Goal: Task Accomplishment & Management: Complete application form

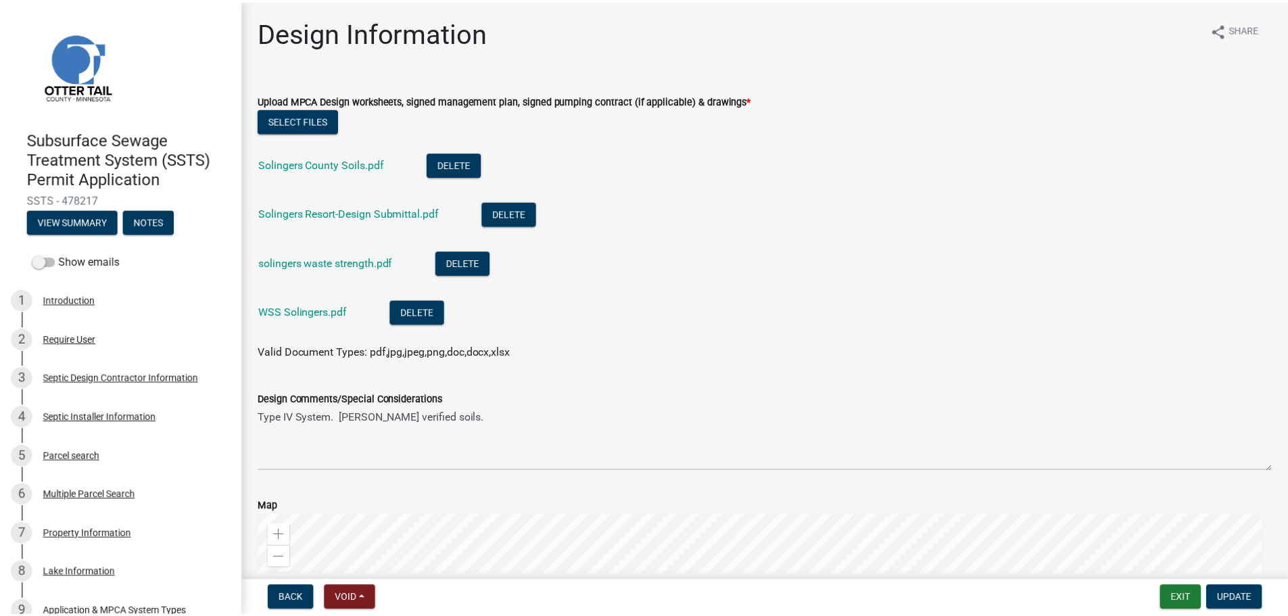
scroll to position [473, 0]
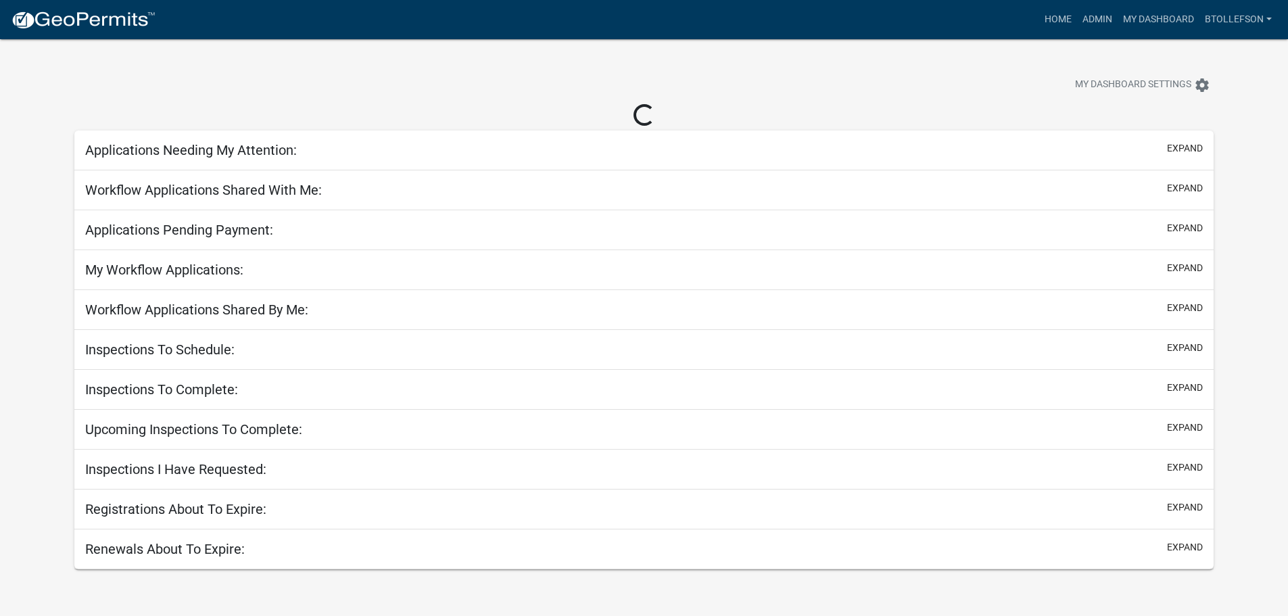
select select "3: 100"
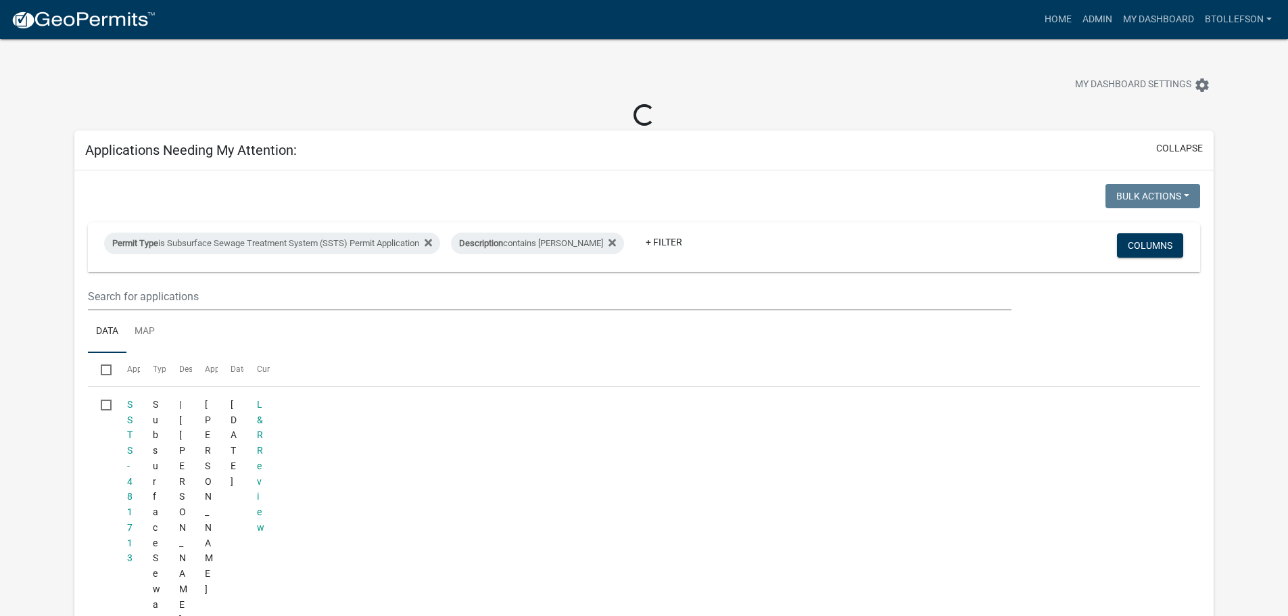
select select "3: 100"
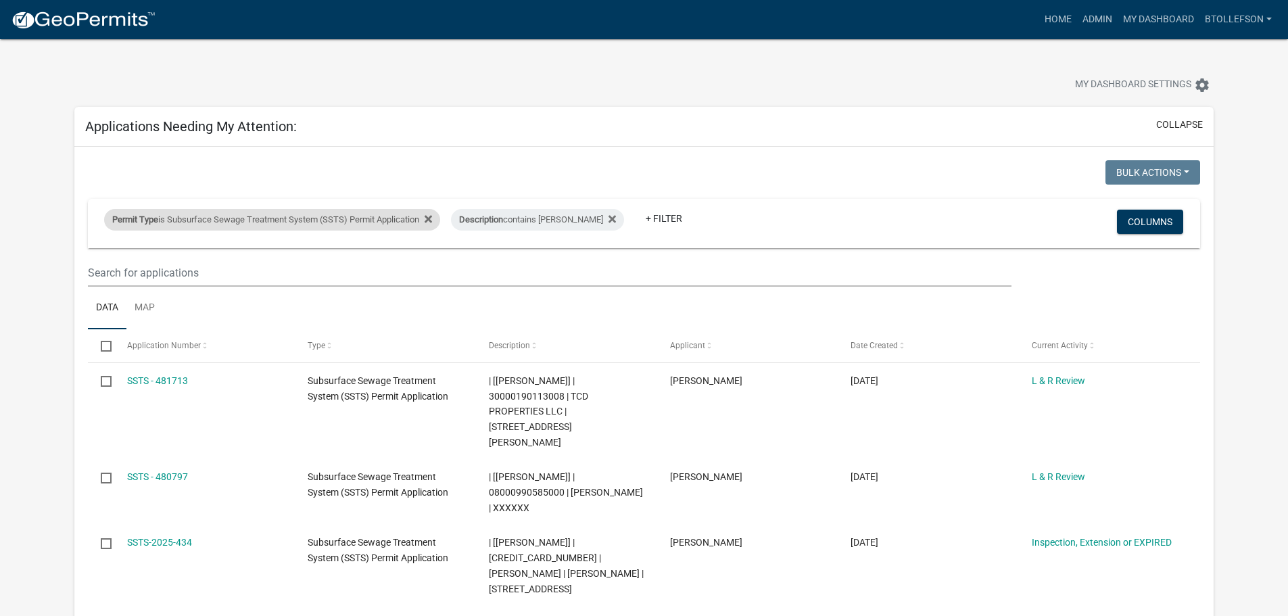
click at [212, 212] on div "Permit Type is Subsurface Sewage Treatment System (SSTS) Permit Application" at bounding box center [272, 220] width 336 height 22
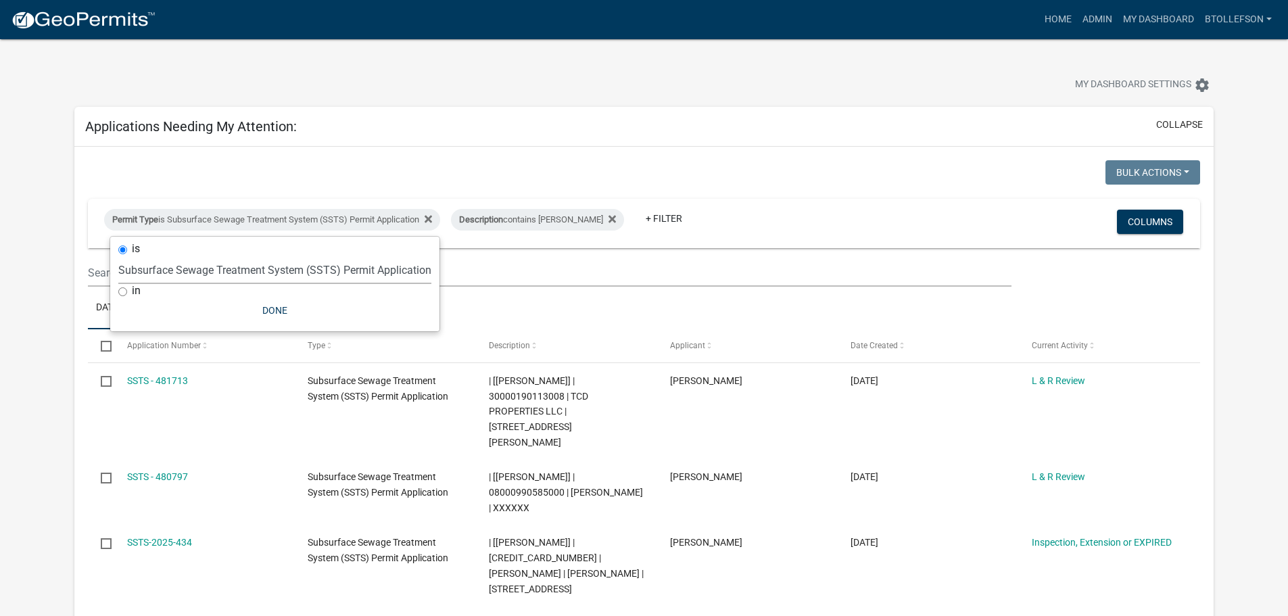
click at [248, 274] on select "Select an option Building Contractor / Excavators (Registration) Building Contr…" at bounding box center [274, 270] width 313 height 28
select select "79d4bf26-a84c-4898-8d16-9ebea2345fb4"
click at [118, 256] on select "Select an option Building Contractor / Excavators (Registration) Building Contr…" at bounding box center [274, 270] width 313 height 28
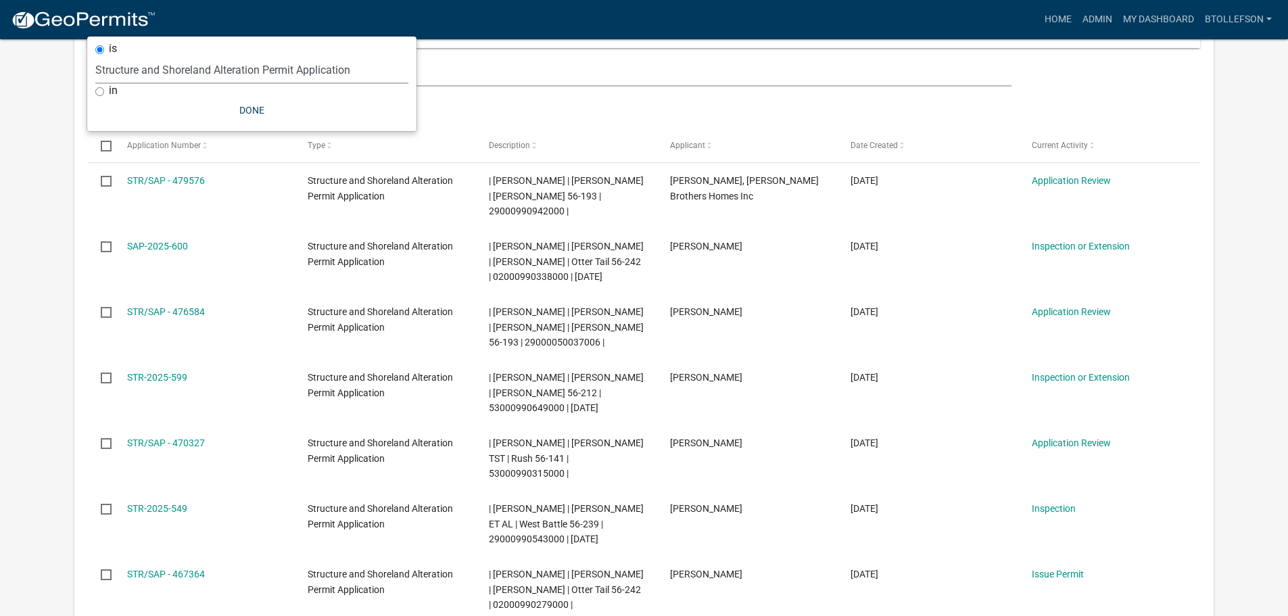
scroll to position [203, 0]
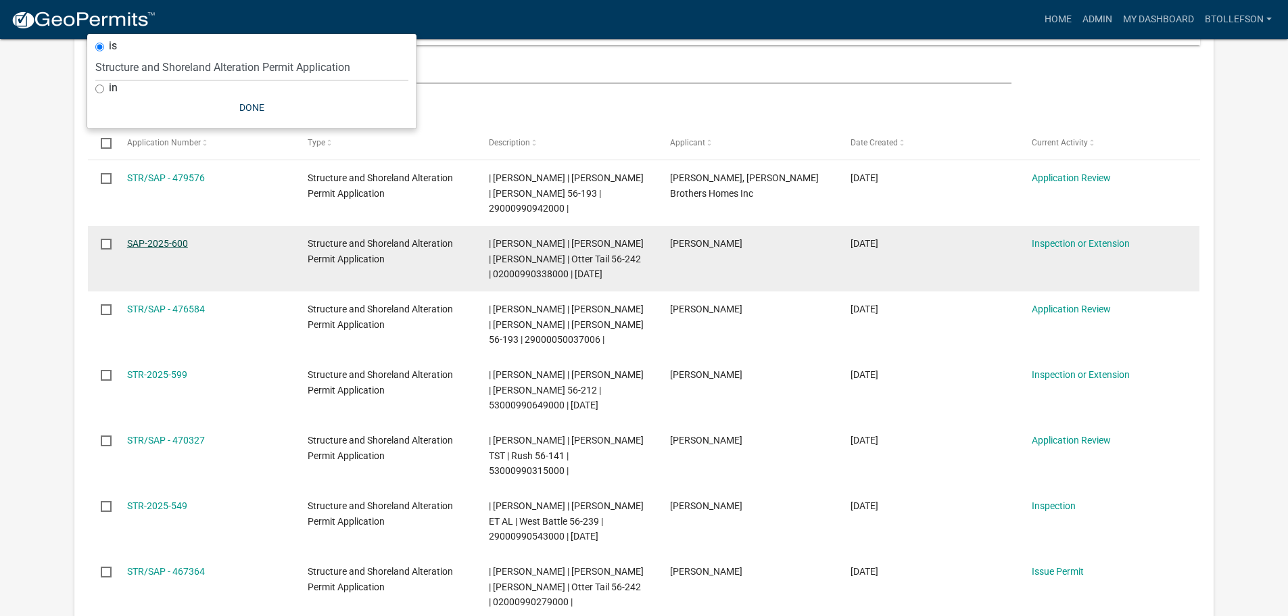
click at [154, 246] on link "SAP-2025-600" at bounding box center [157, 243] width 61 height 11
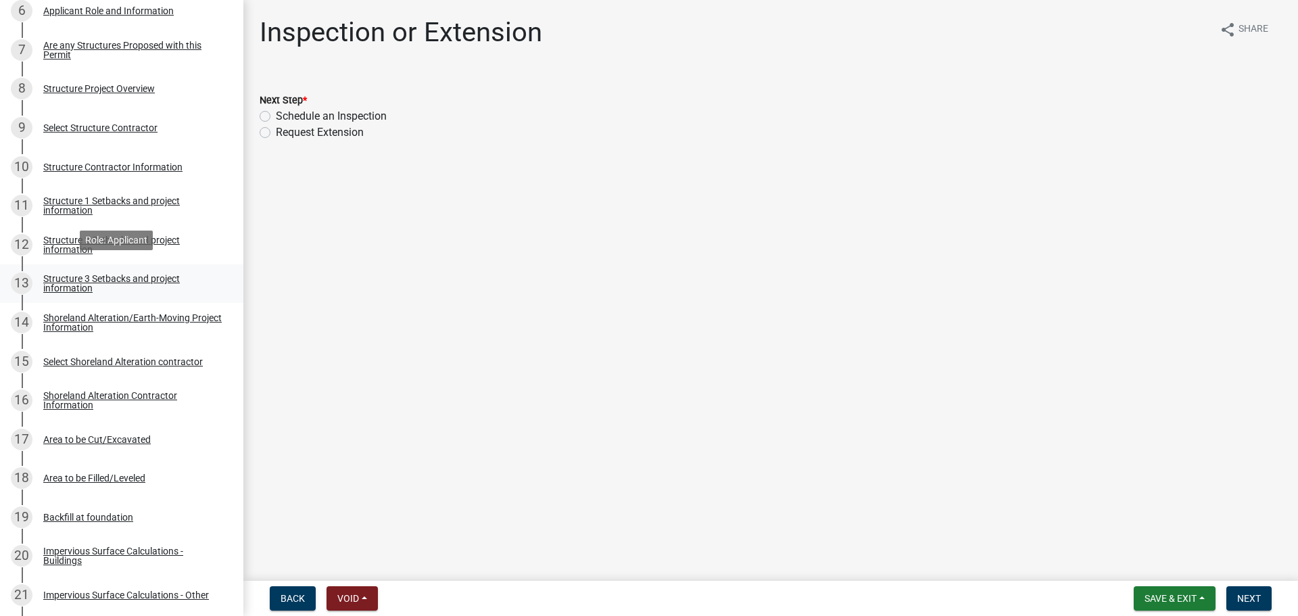
scroll to position [473, 0]
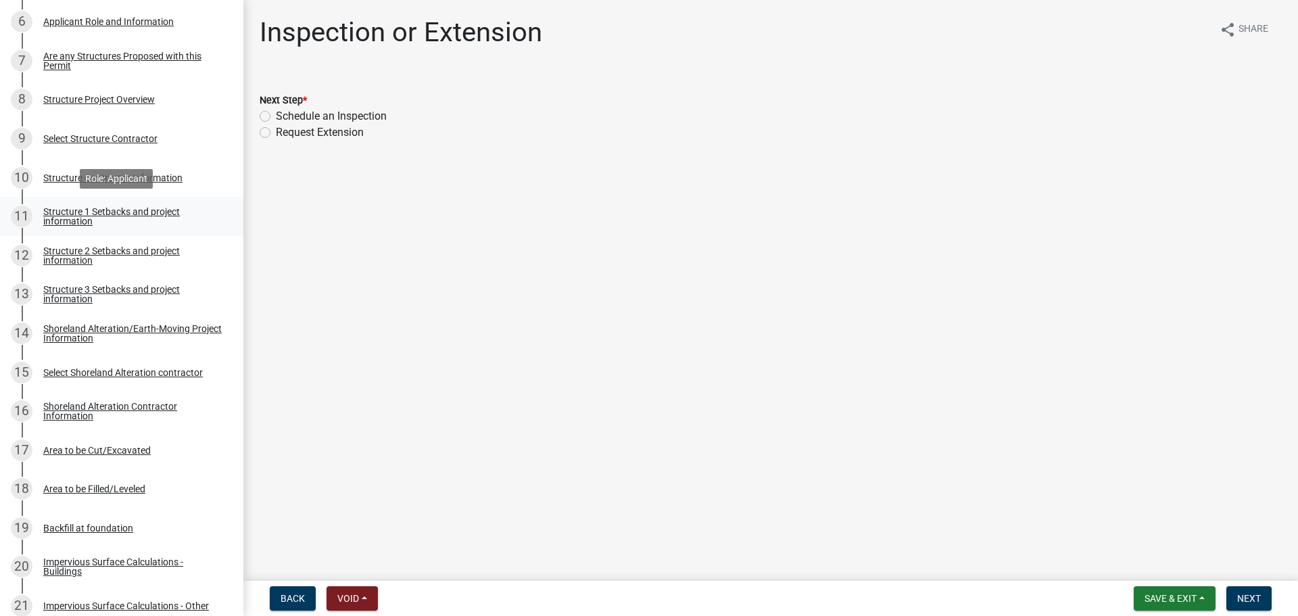
click at [84, 223] on div "Structure 1 Setbacks and project information" at bounding box center [132, 216] width 178 height 19
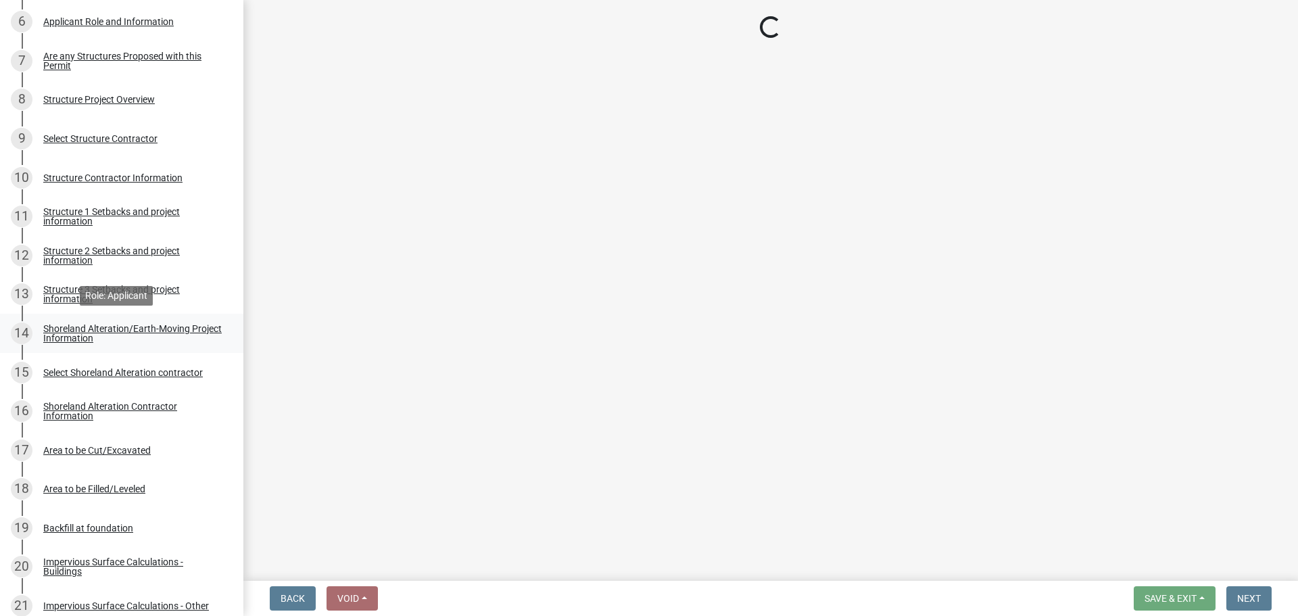
select select "c185e313-3403-4239-bd61-bb563c58a77a"
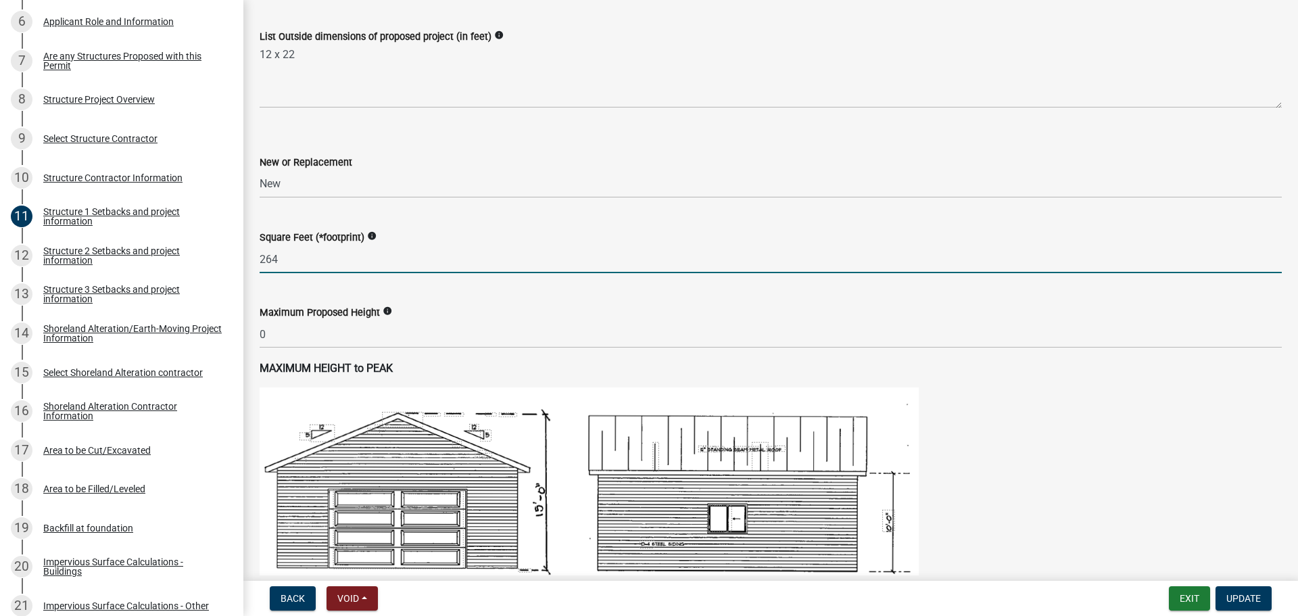
drag, startPoint x: 281, startPoint y: 260, endPoint x: 246, endPoint y: 256, distance: 35.4
click at [246, 256] on div "Structure 1 Setbacks and project information share Share When completing setbac…" at bounding box center [770, 568] width 1055 height 2051
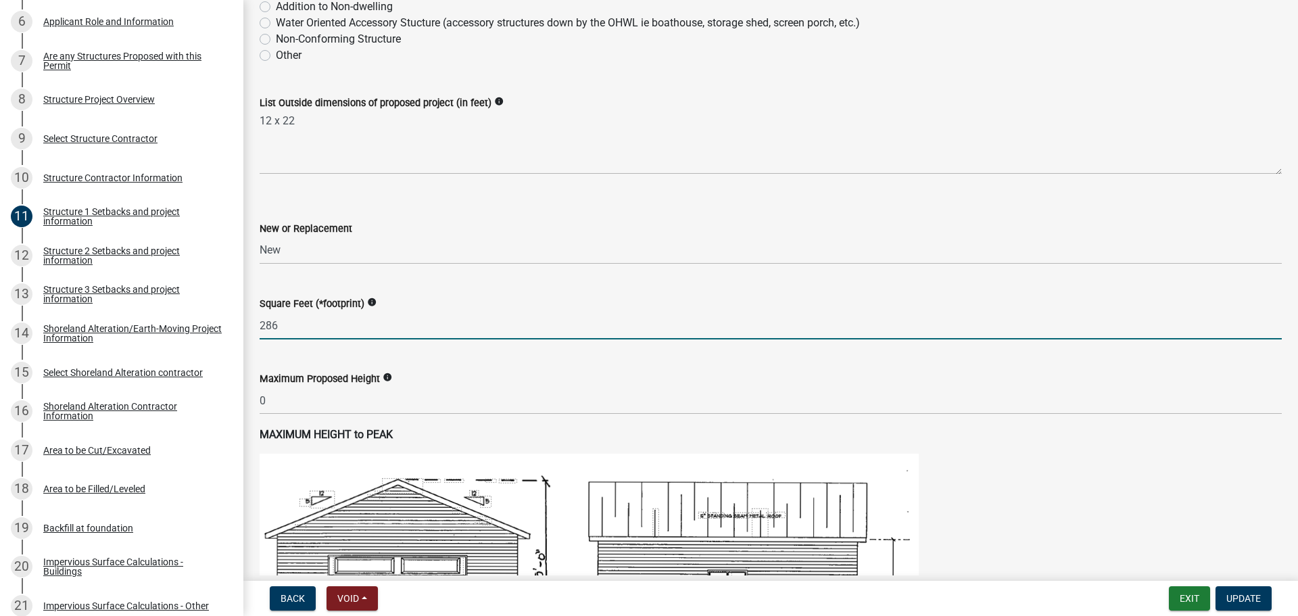
scroll to position [406, 0]
type input "286"
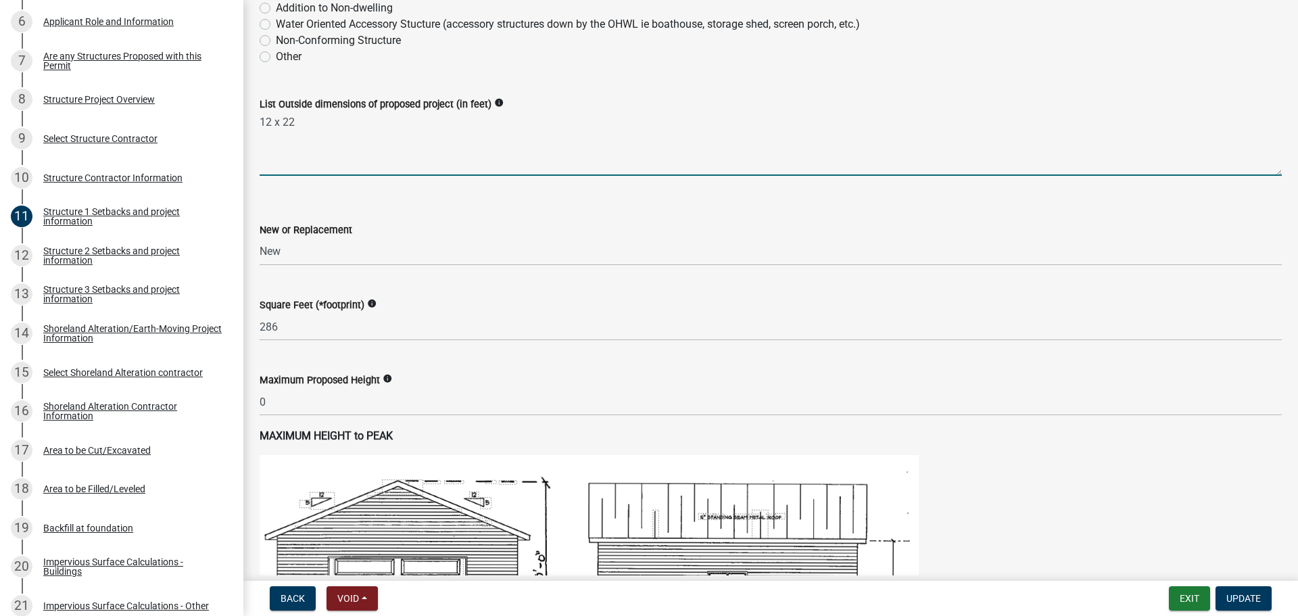
click at [267, 120] on textarea "12 x 22" at bounding box center [771, 144] width 1022 height 64
click at [322, 140] on textarea "13 x 22" at bounding box center [771, 144] width 1022 height 64
type textarea "13 x 22 patio/platform"
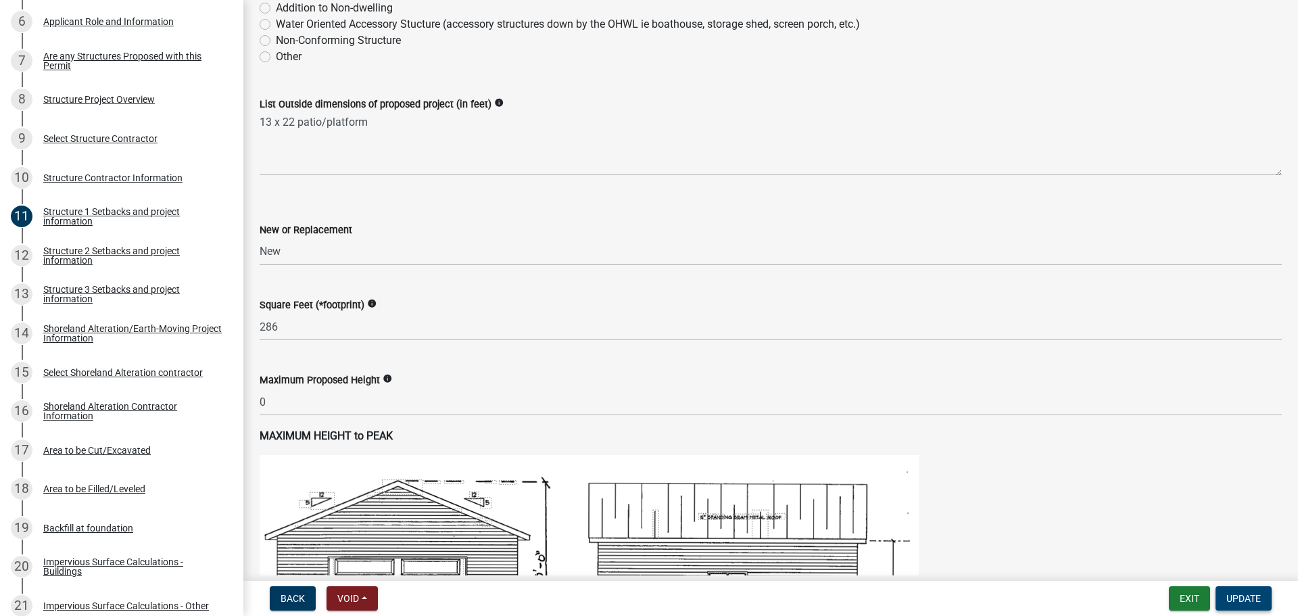
click at [1231, 608] on nav "Back Void Withdraw Lock Expire Void Exit Update" at bounding box center [770, 598] width 1055 height 35
click at [1232, 606] on button "Update" at bounding box center [1243, 598] width 56 height 24
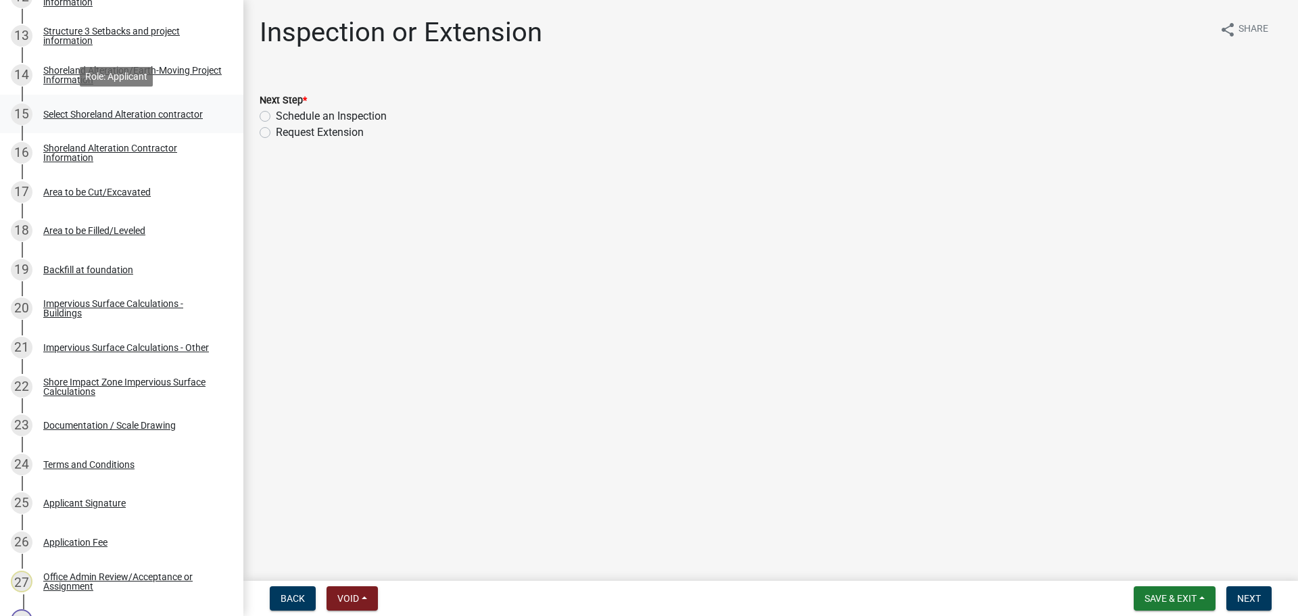
scroll to position [744, 0]
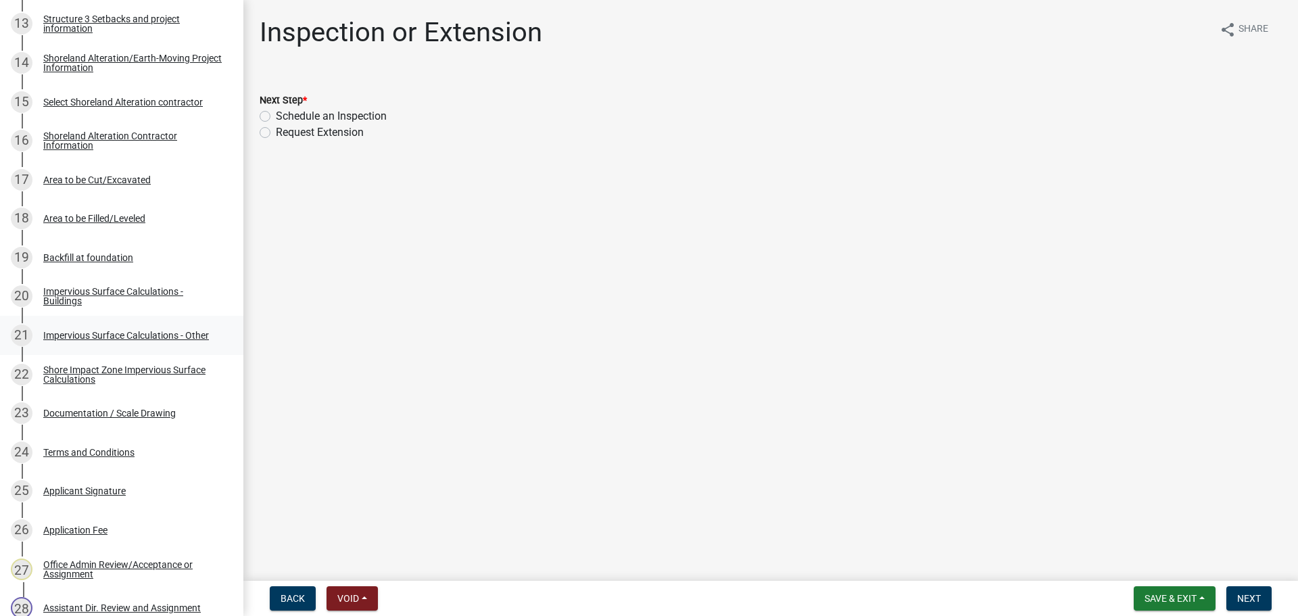
click at [157, 334] on div "Impervious Surface Calculations - Other" at bounding box center [126, 335] width 166 height 9
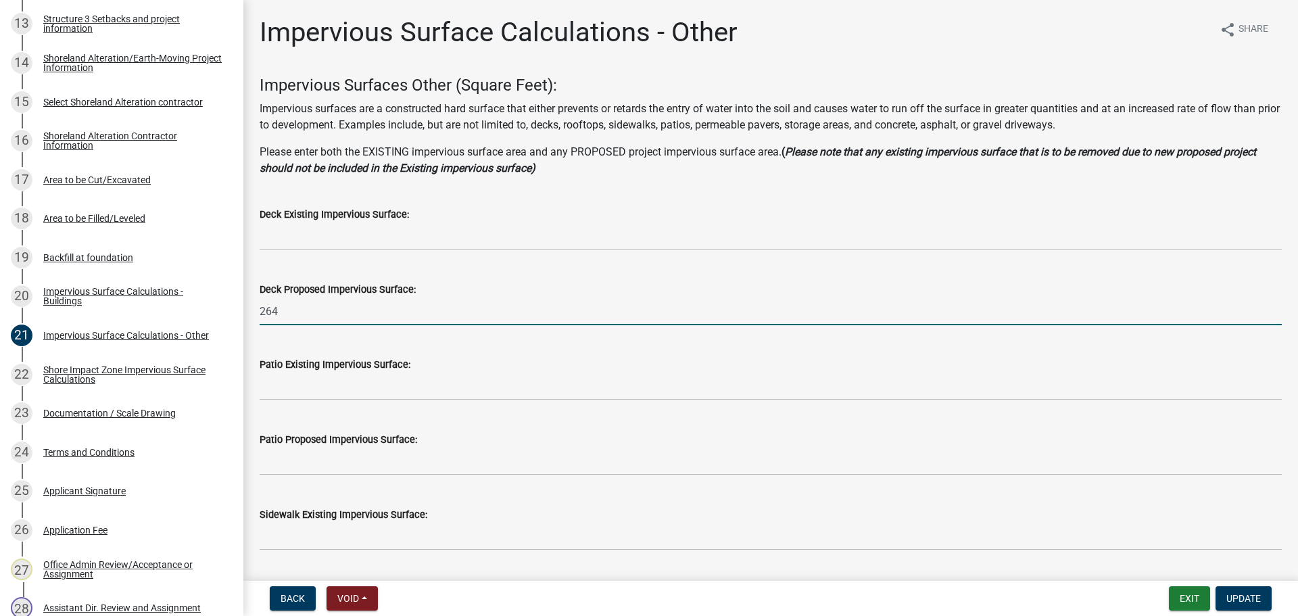
drag, startPoint x: 295, startPoint y: 311, endPoint x: 251, endPoint y: 319, distance: 45.3
click at [251, 319] on div "Deck Proposed Impervious Surface: 264" at bounding box center [770, 293] width 1042 height 63
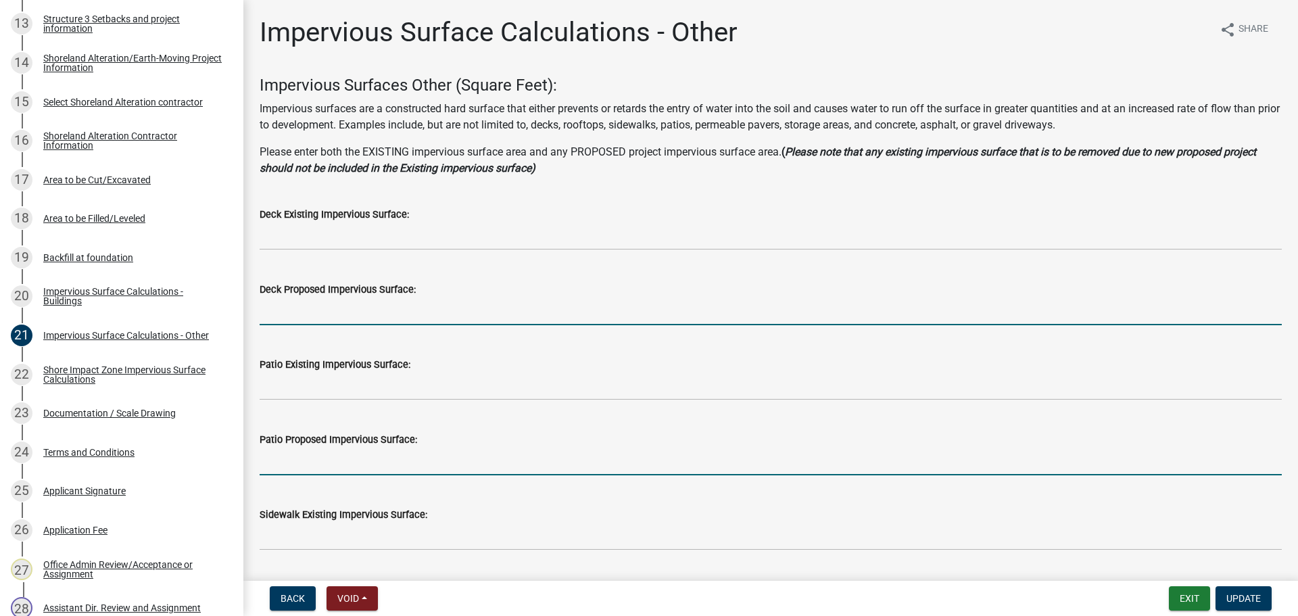
click at [362, 459] on input "text" at bounding box center [771, 461] width 1022 height 28
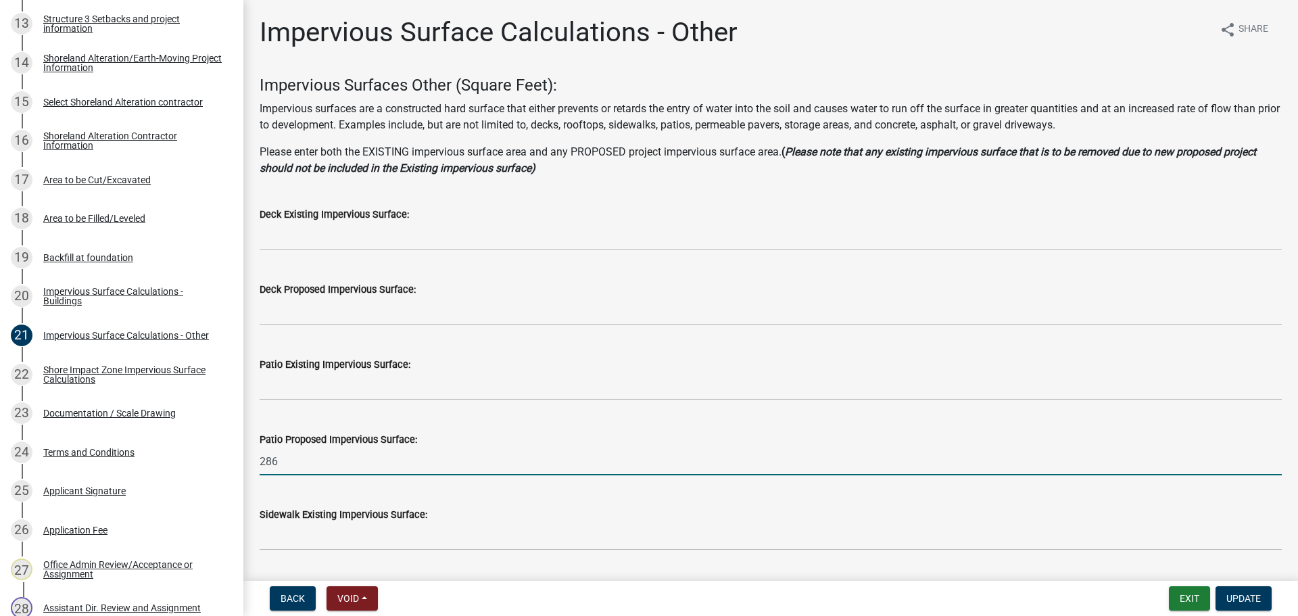
type input "286"
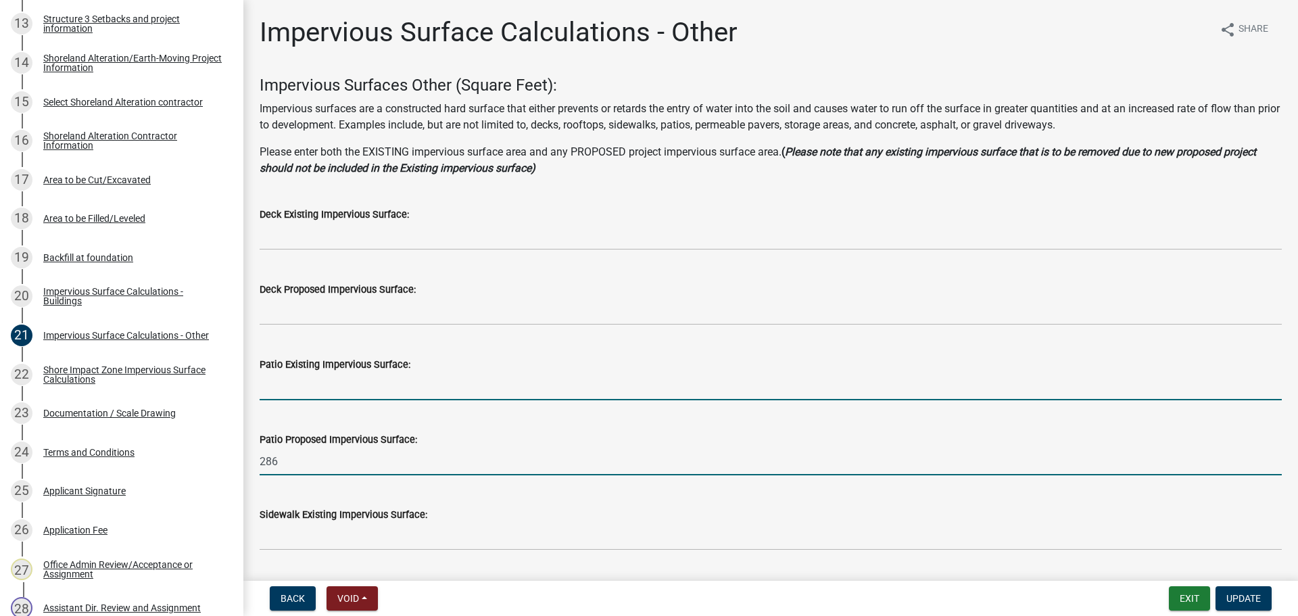
click at [559, 391] on input "text" at bounding box center [771, 386] width 1022 height 28
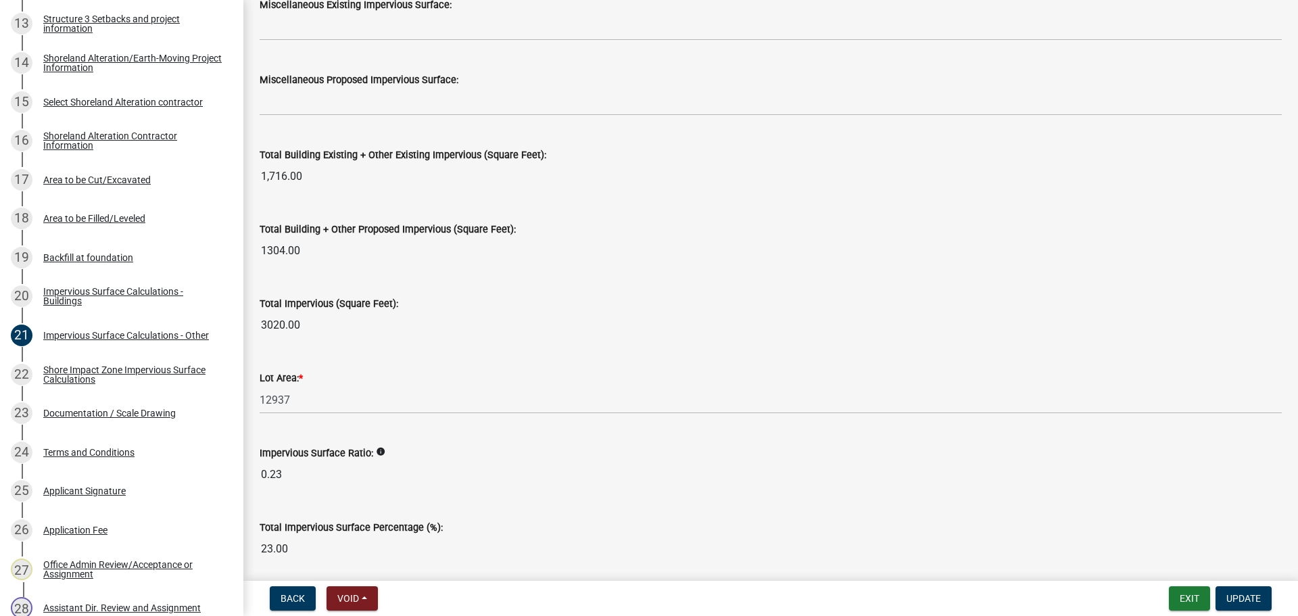
scroll to position [1462, 0]
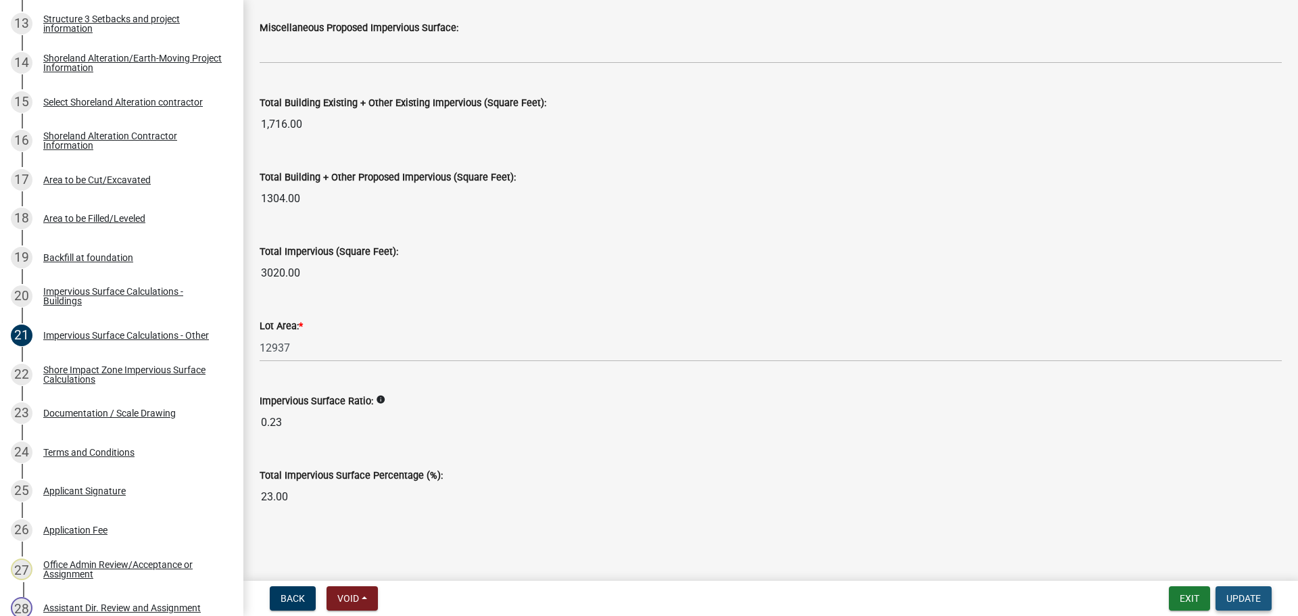
click at [1232, 596] on span "Update" at bounding box center [1243, 598] width 34 height 11
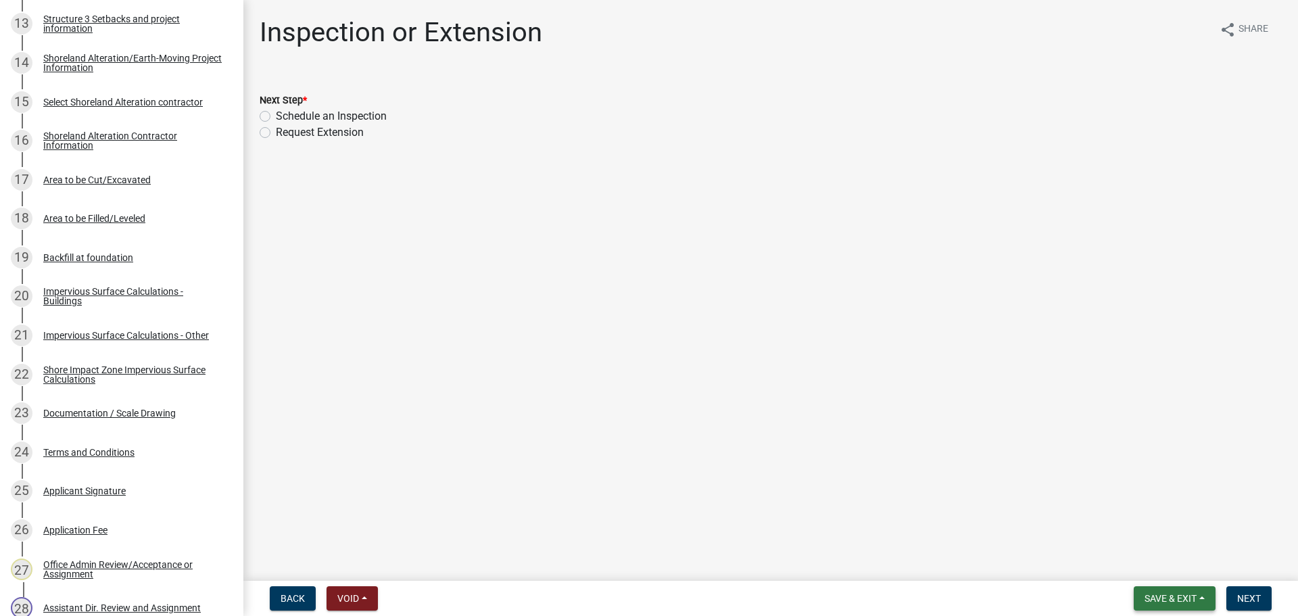
drag, startPoint x: 1178, startPoint y: 606, endPoint x: 1187, endPoint y: 612, distance: 10.3
click at [1179, 607] on button "Save & Exit" at bounding box center [1175, 598] width 82 height 24
click at [860, 390] on main "Inspection or Extension share Share Next Step * Schedule an Inspection Request …" at bounding box center [770, 287] width 1055 height 575
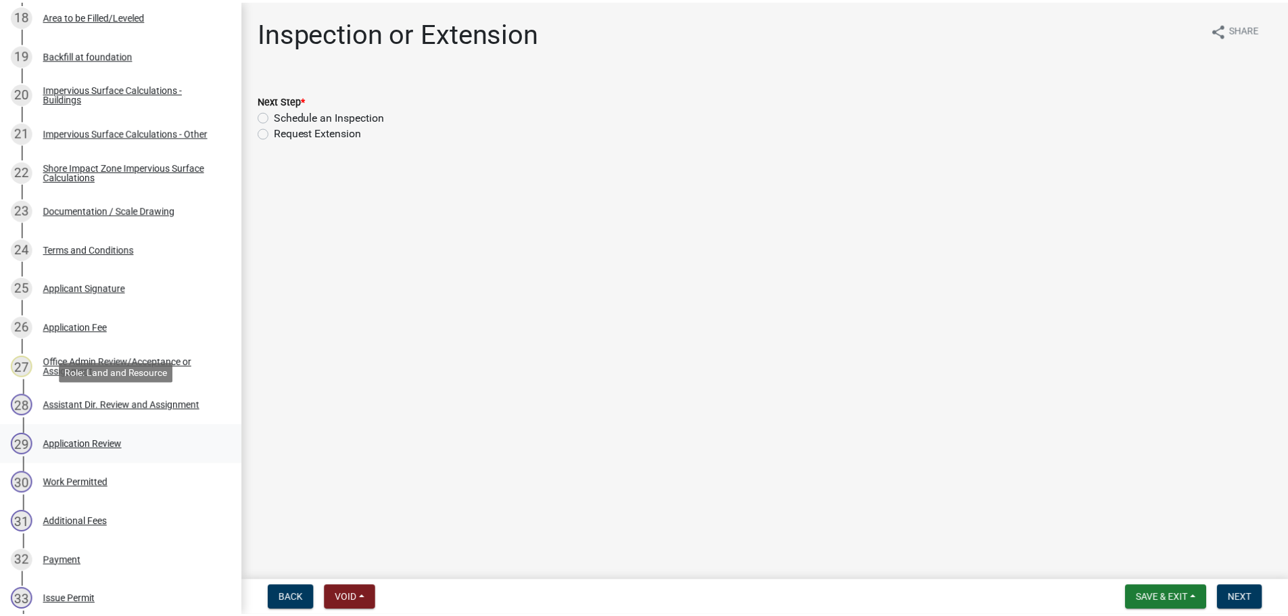
scroll to position [1014, 0]
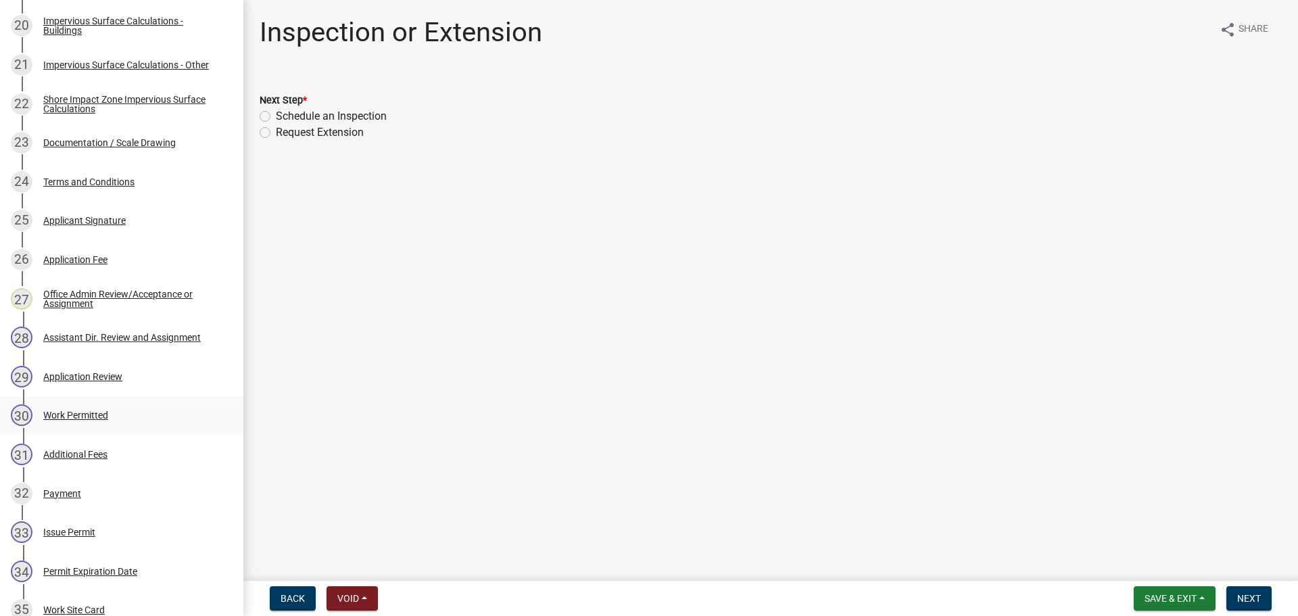
click at [107, 414] on div "Work Permitted" at bounding box center [75, 414] width 65 height 9
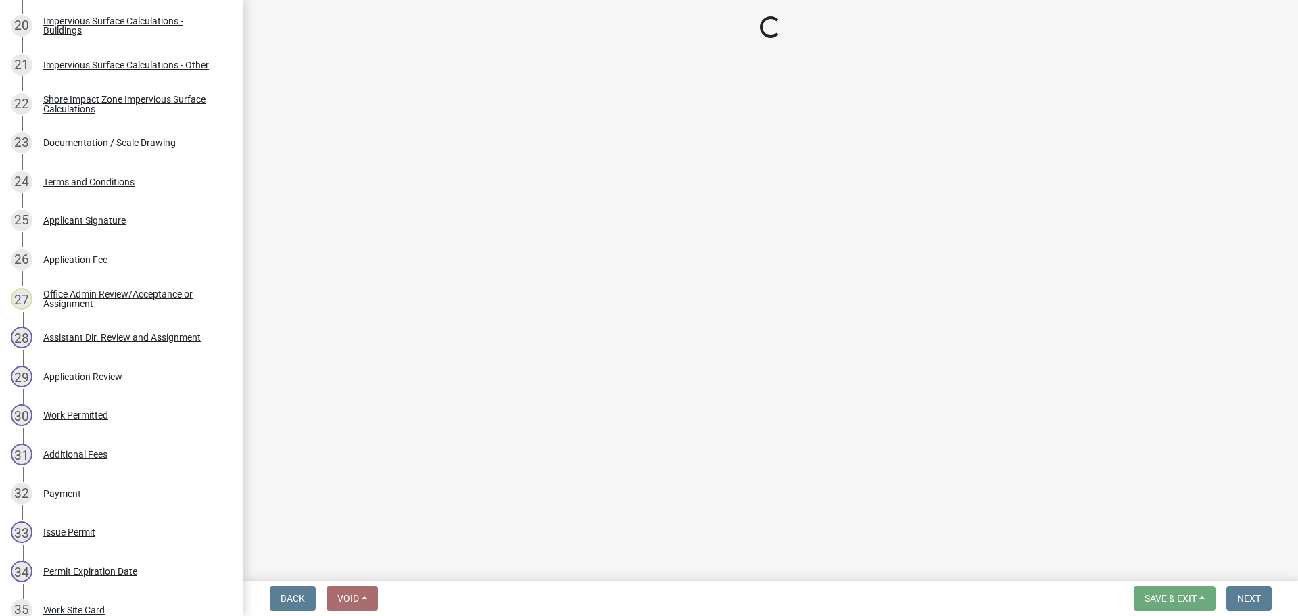
select select "55b171dc-ec57-498b-8d80-4b55e0b91b84"
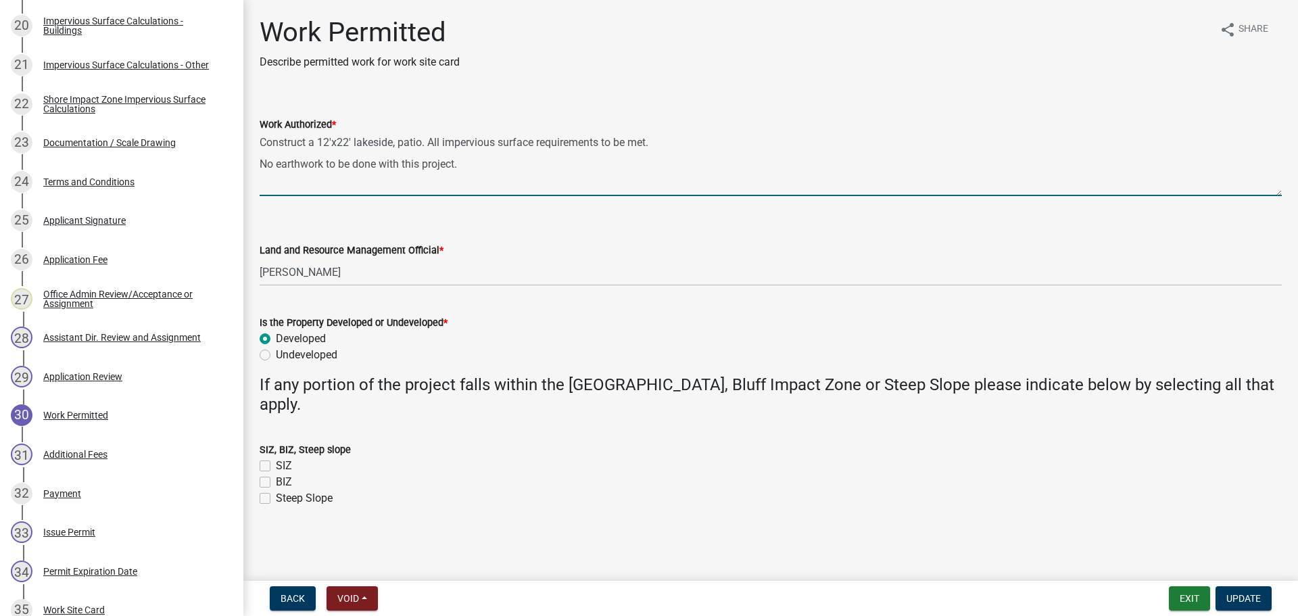
drag, startPoint x: 328, startPoint y: 139, endPoint x: 354, endPoint y: 162, distance: 35.0
click at [328, 140] on textarea "Construct a 12'x22' lakeside, patio. All impervious surface requirements to be …" at bounding box center [771, 164] width 1022 height 64
type textarea "Construct a 13'x22' lakeside, patio. All impervious surface requirements to be …"
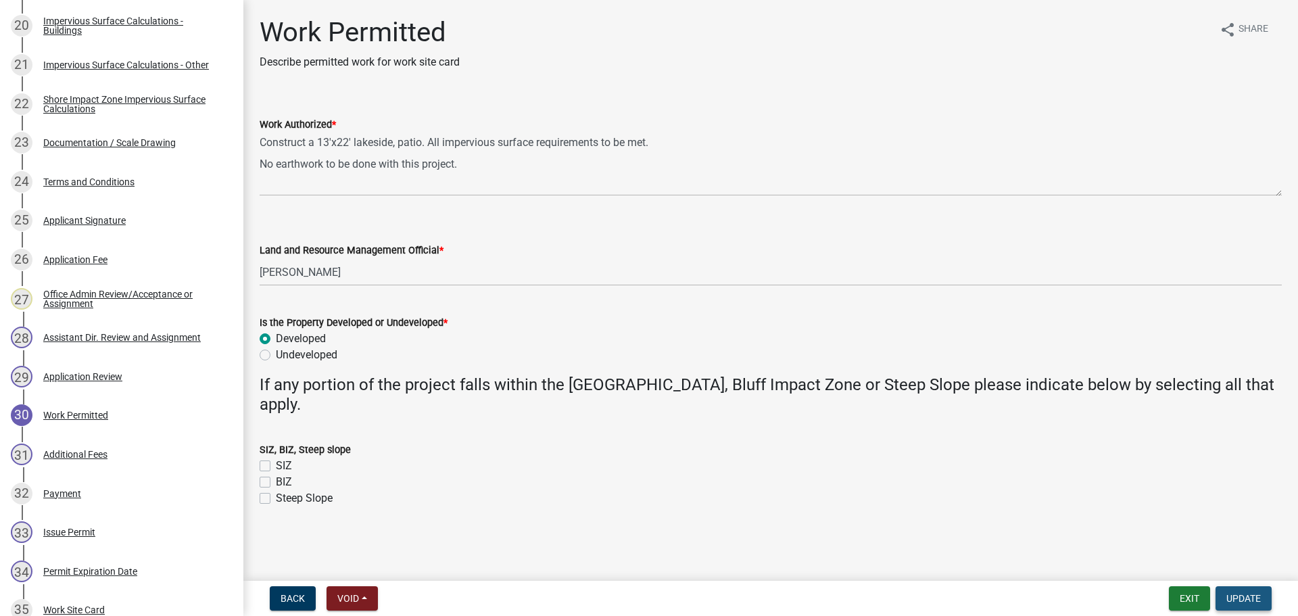
click at [1242, 593] on span "Update" at bounding box center [1243, 598] width 34 height 11
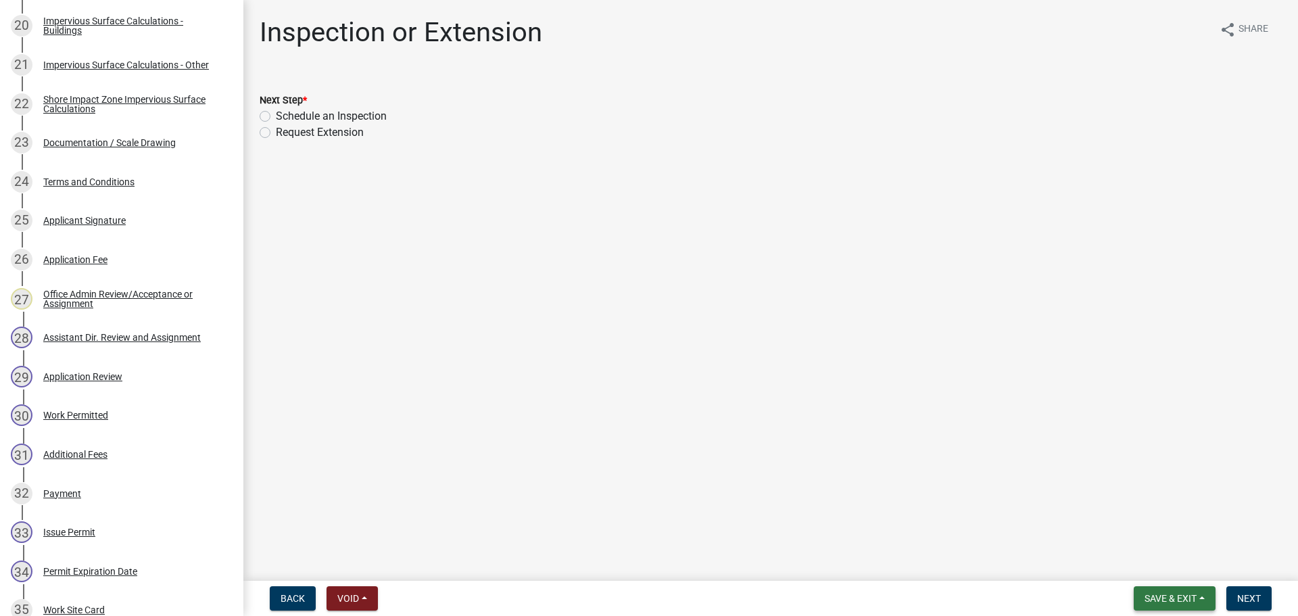
click at [1140, 596] on button "Save & Exit" at bounding box center [1175, 598] width 82 height 24
click at [1137, 569] on button "Save & Exit" at bounding box center [1161, 563] width 108 height 32
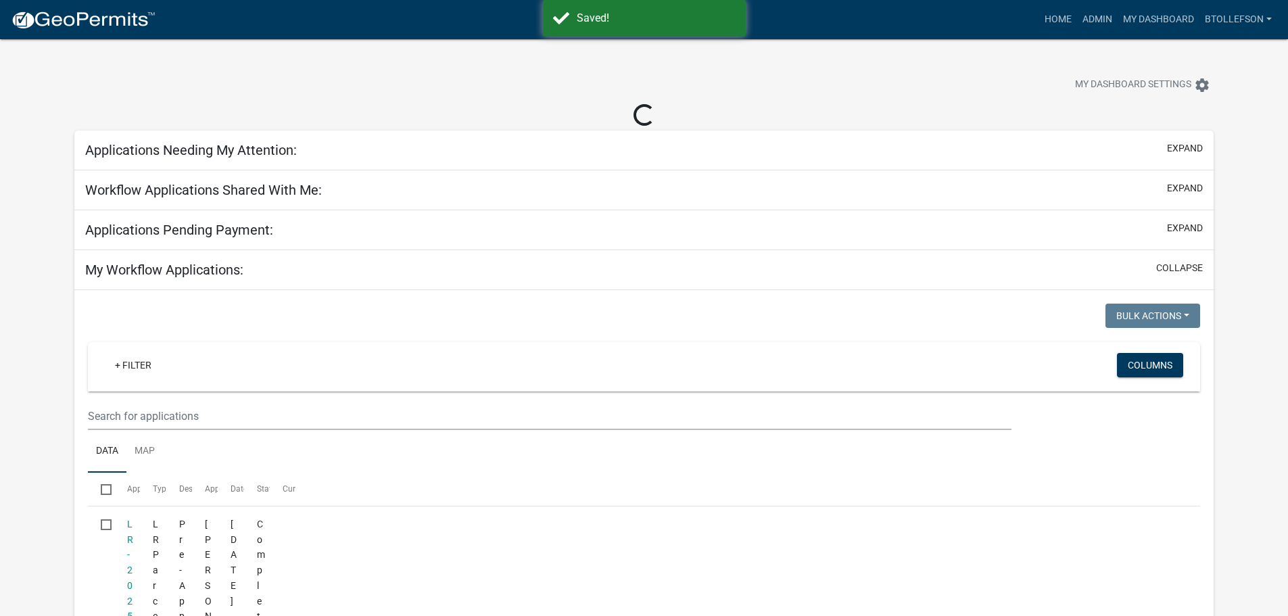
select select "3: 100"
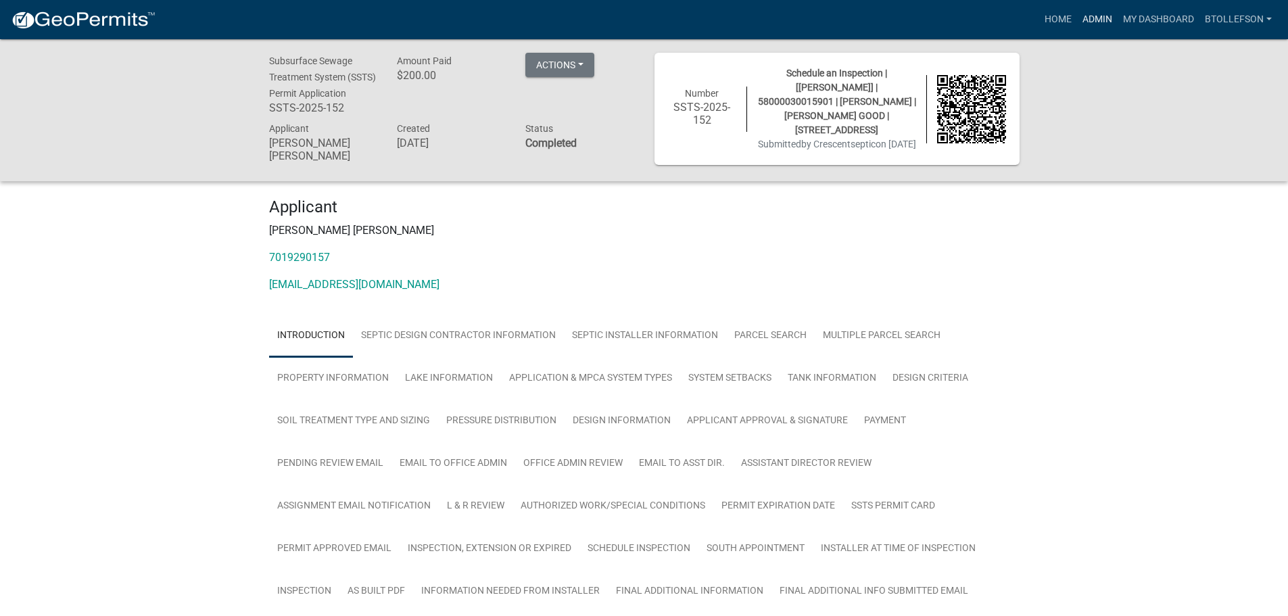
click at [1097, 18] on link "Admin" at bounding box center [1097, 20] width 41 height 26
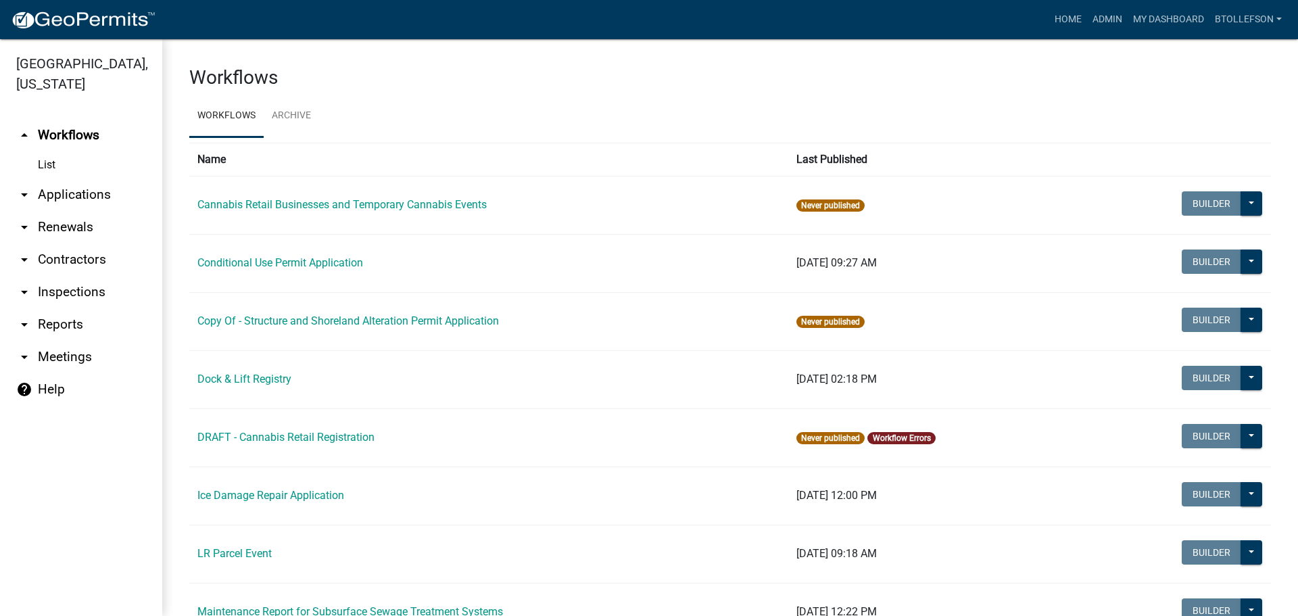
click at [71, 199] on link "arrow_drop_down Applications" at bounding box center [81, 194] width 162 height 32
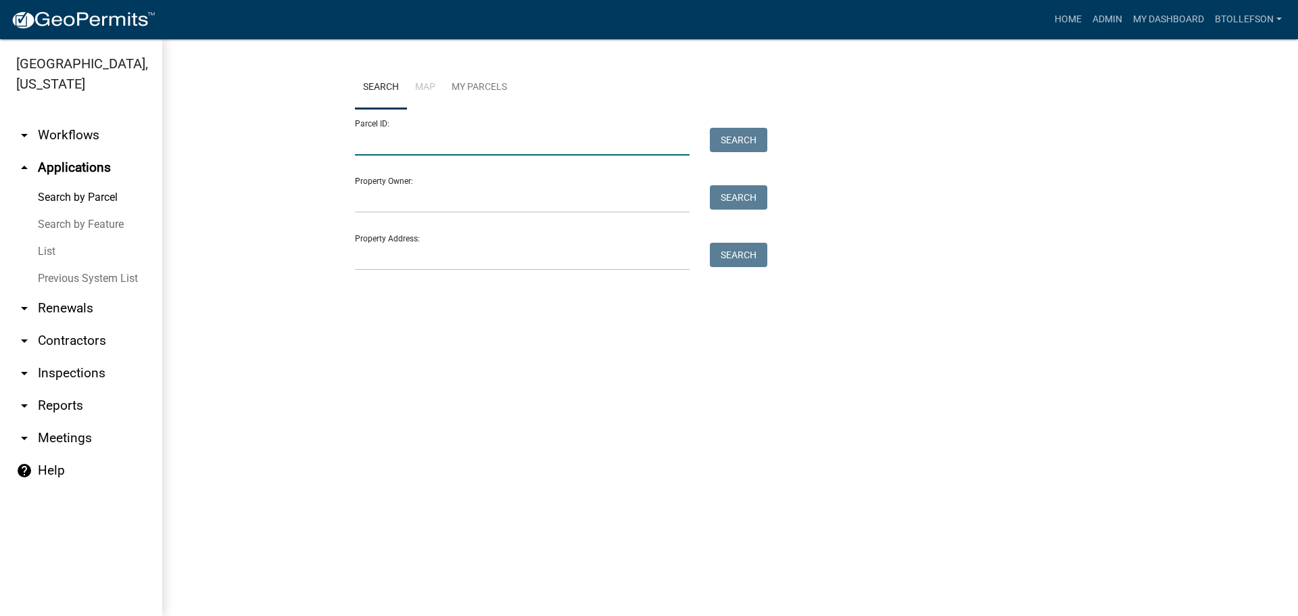
click at [482, 143] on input "Parcel ID:" at bounding box center [522, 142] width 335 height 28
paste input "16000990425000"
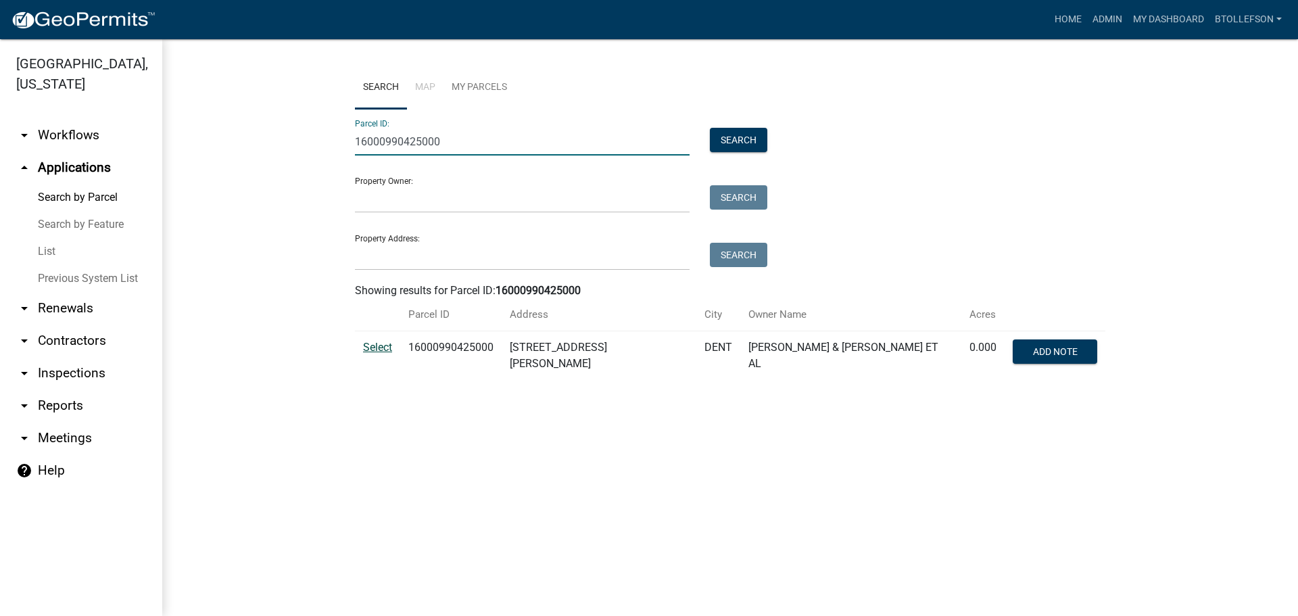
type input "16000990425000"
click at [376, 343] on span "Select" at bounding box center [377, 347] width 29 height 13
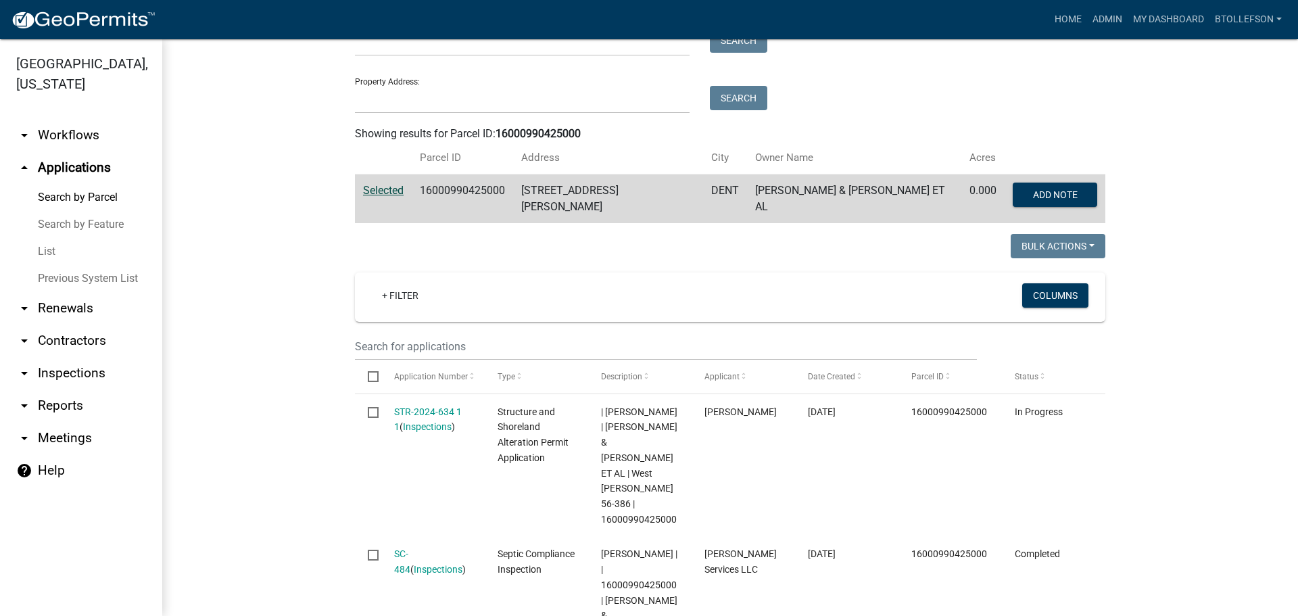
scroll to position [270, 0]
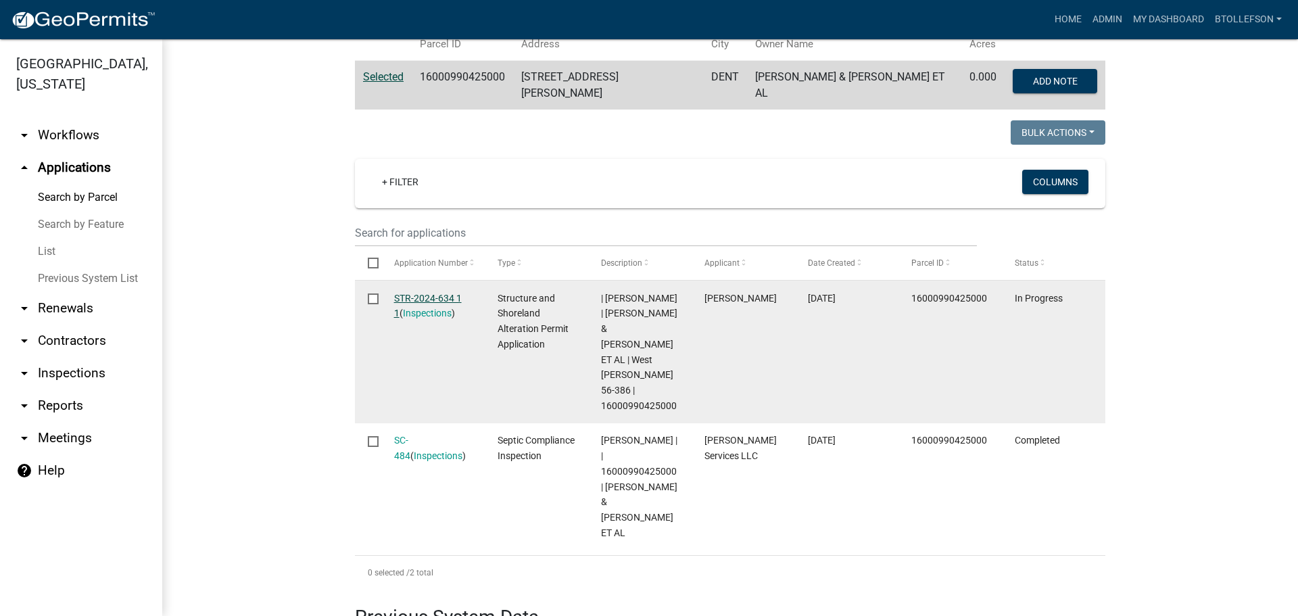
click at [421, 293] on link "STR-2024-634 1 1" at bounding box center [428, 306] width 68 height 26
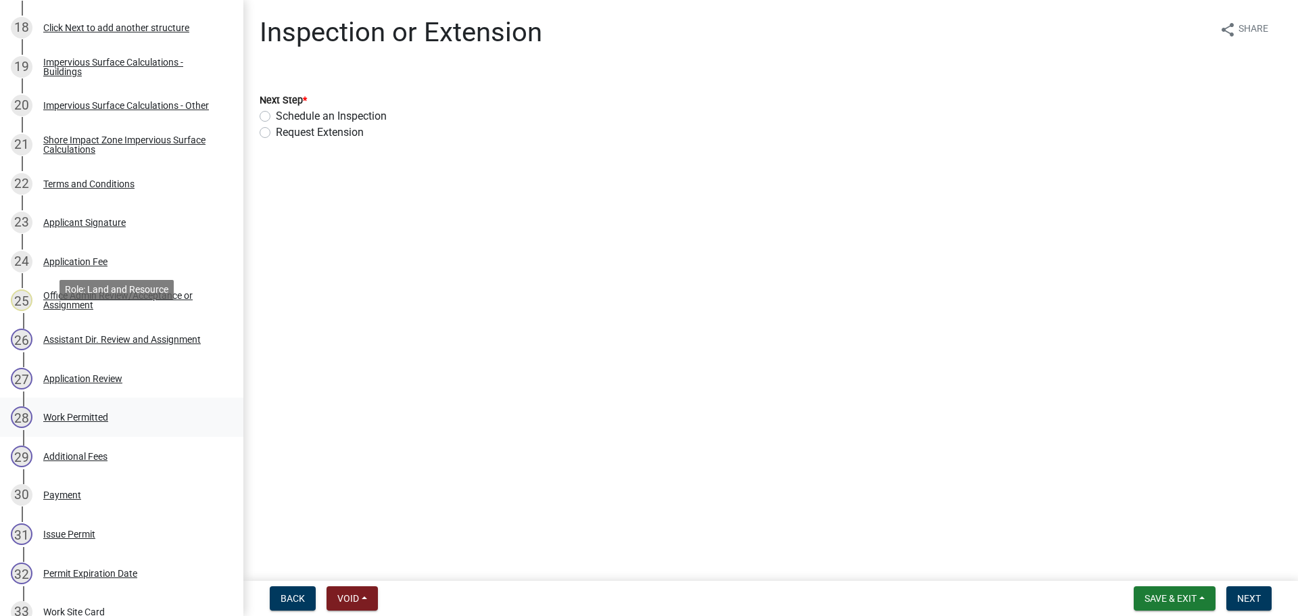
scroll to position [946, 0]
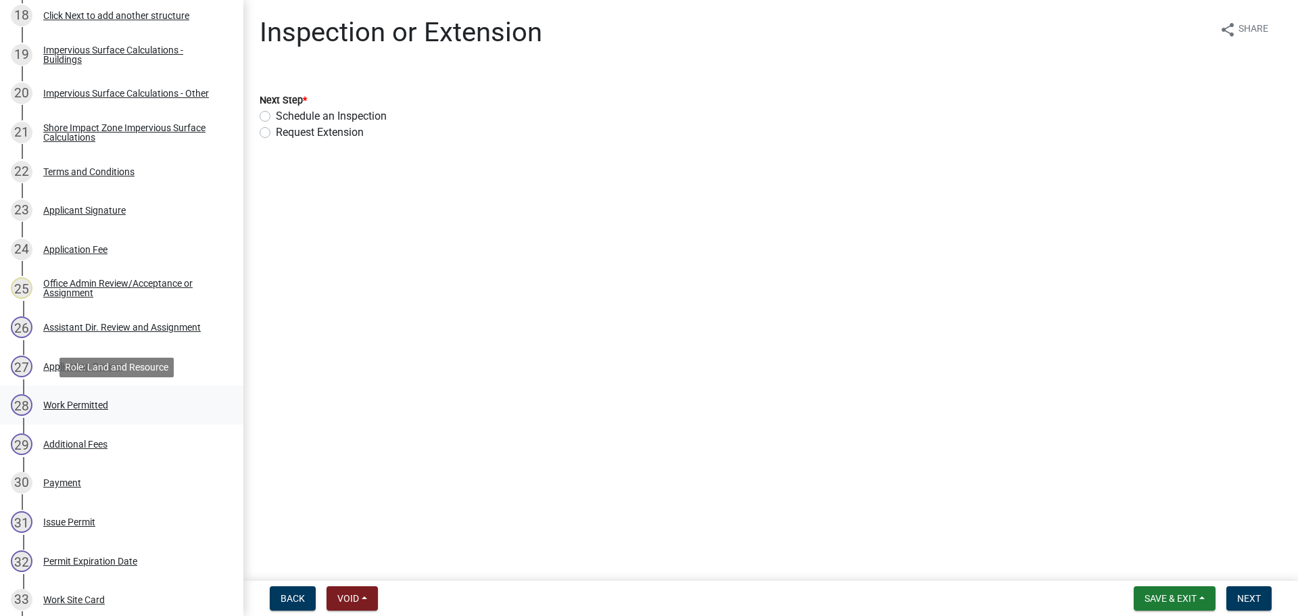
click at [84, 409] on div "Work Permitted" at bounding box center [75, 404] width 65 height 9
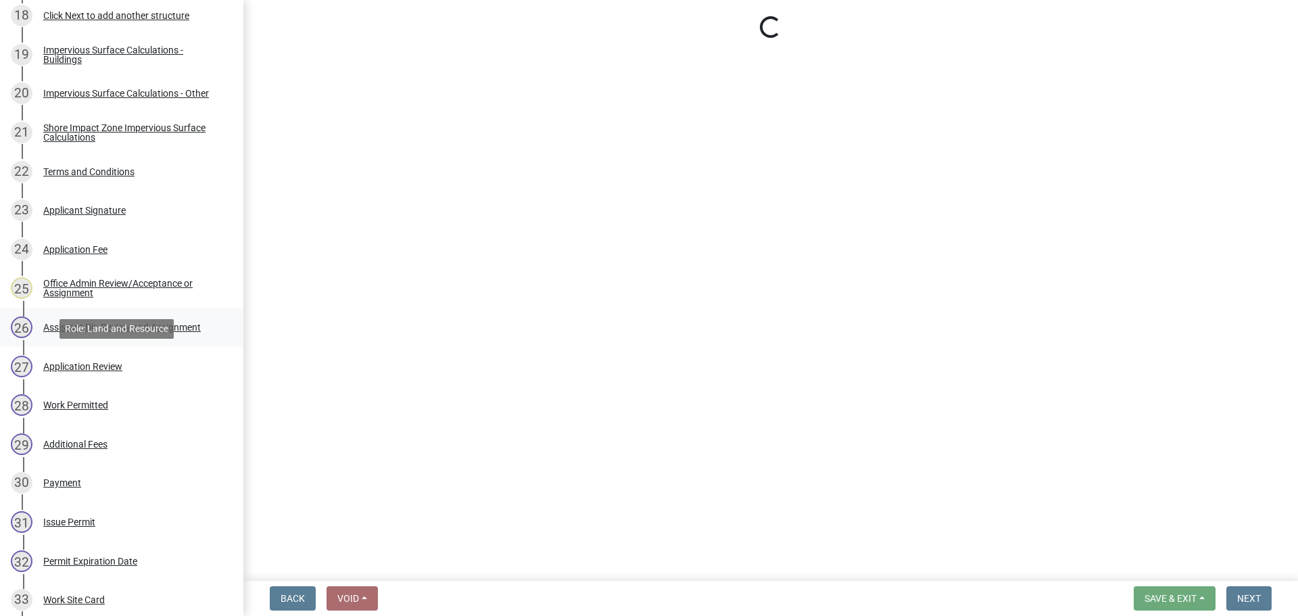
select select "55b171dc-ec57-498b-8d80-4b55e0b91b84"
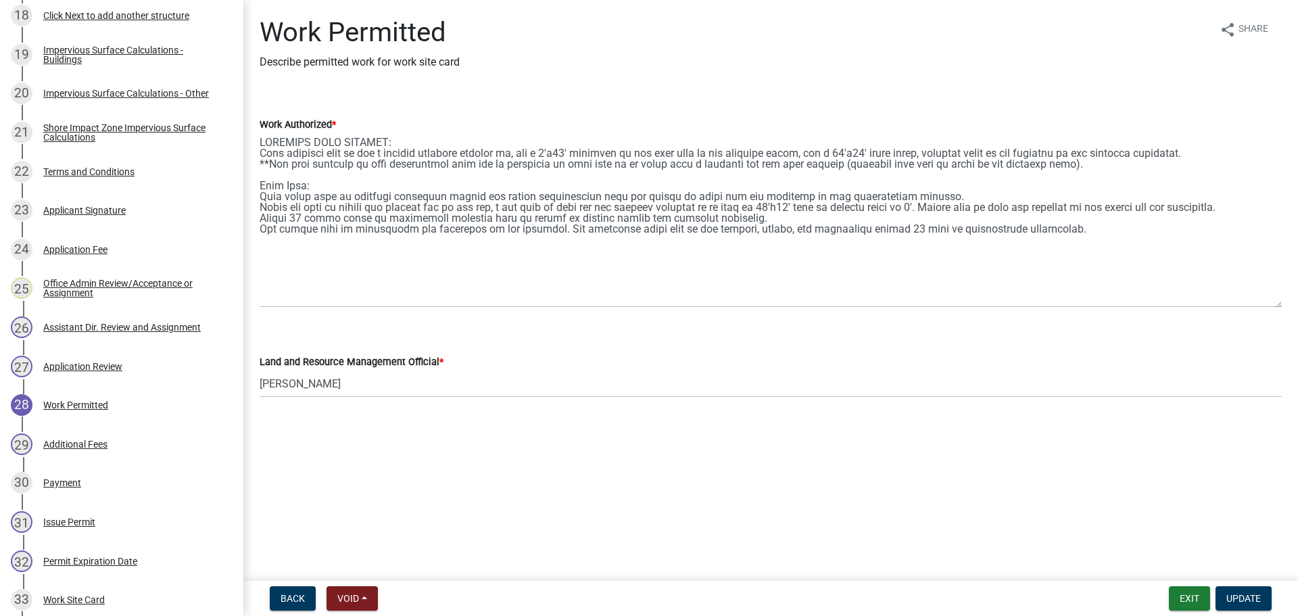
drag, startPoint x: 1277, startPoint y: 189, endPoint x: 1281, endPoint y: 301, distance: 111.6
click at [1281, 301] on textarea "Work Authorized *" at bounding box center [771, 219] width 1022 height 175
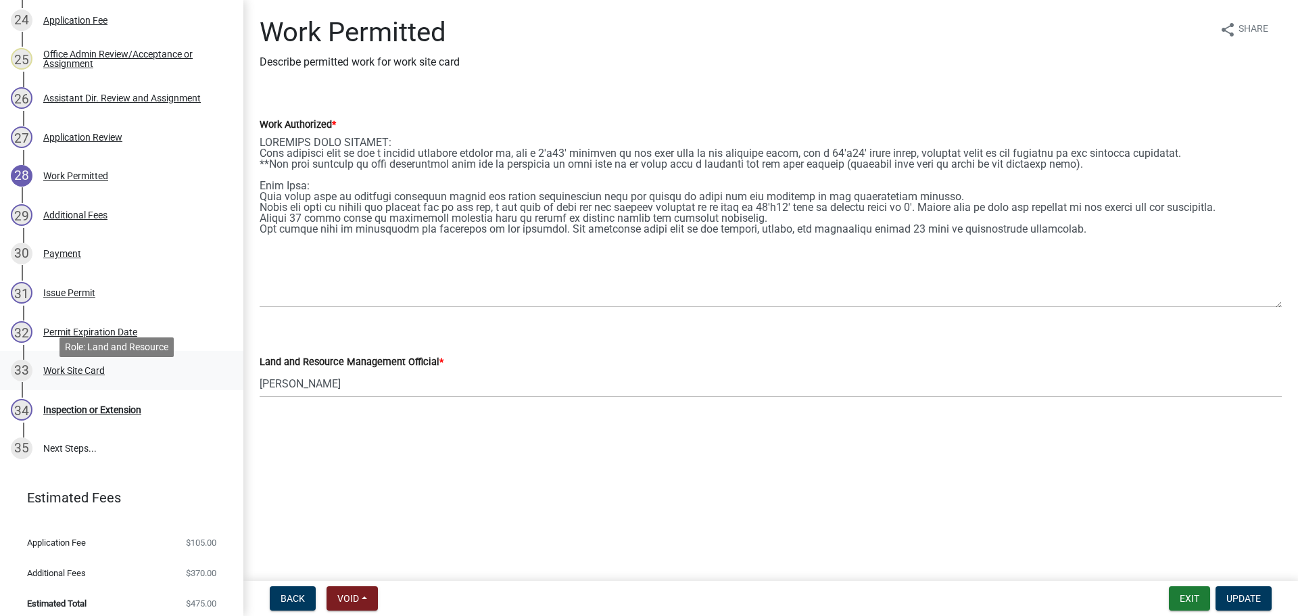
scroll to position [1184, 0]
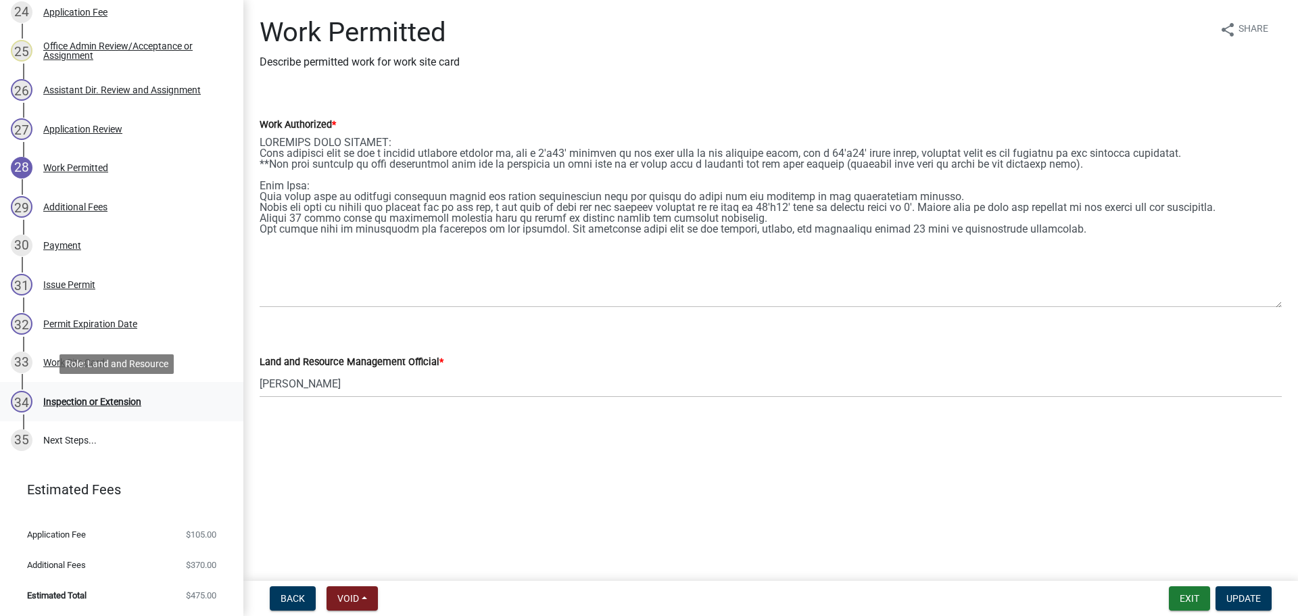
click at [141, 402] on div "Inspection or Extension" at bounding box center [92, 401] width 98 height 9
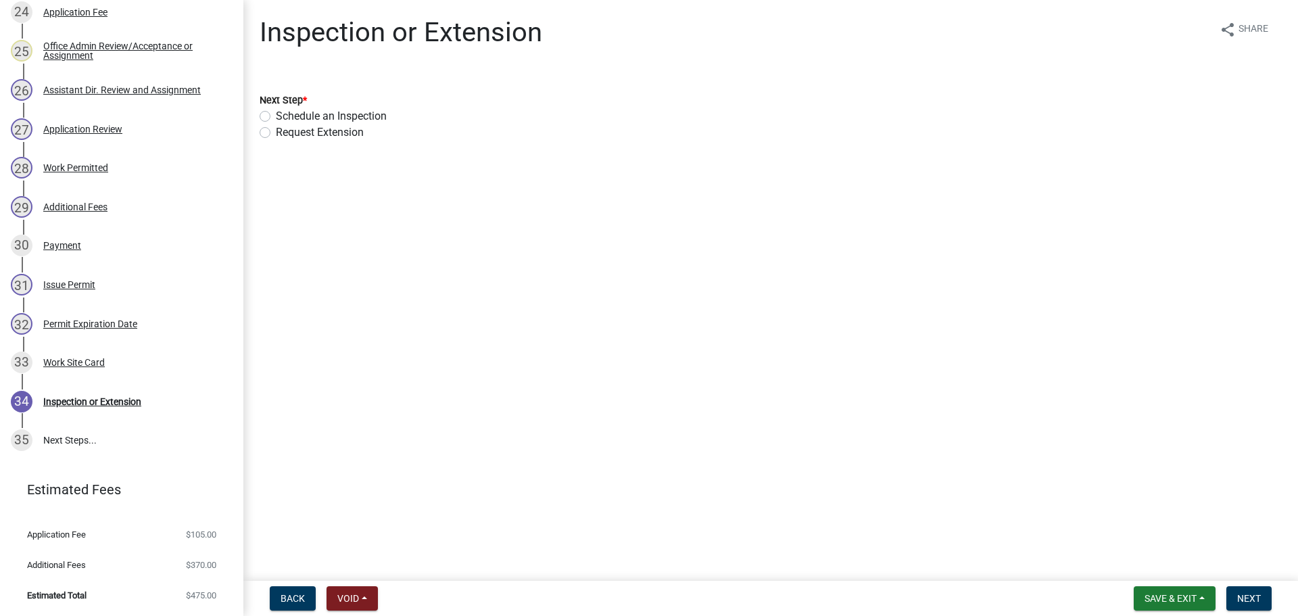
click at [276, 116] on label "Schedule an Inspection" at bounding box center [331, 116] width 111 height 16
click at [276, 116] on input "Schedule an Inspection" at bounding box center [280, 112] width 9 height 9
radio input "true"
click at [1261, 599] on span "Next" at bounding box center [1249, 598] width 24 height 11
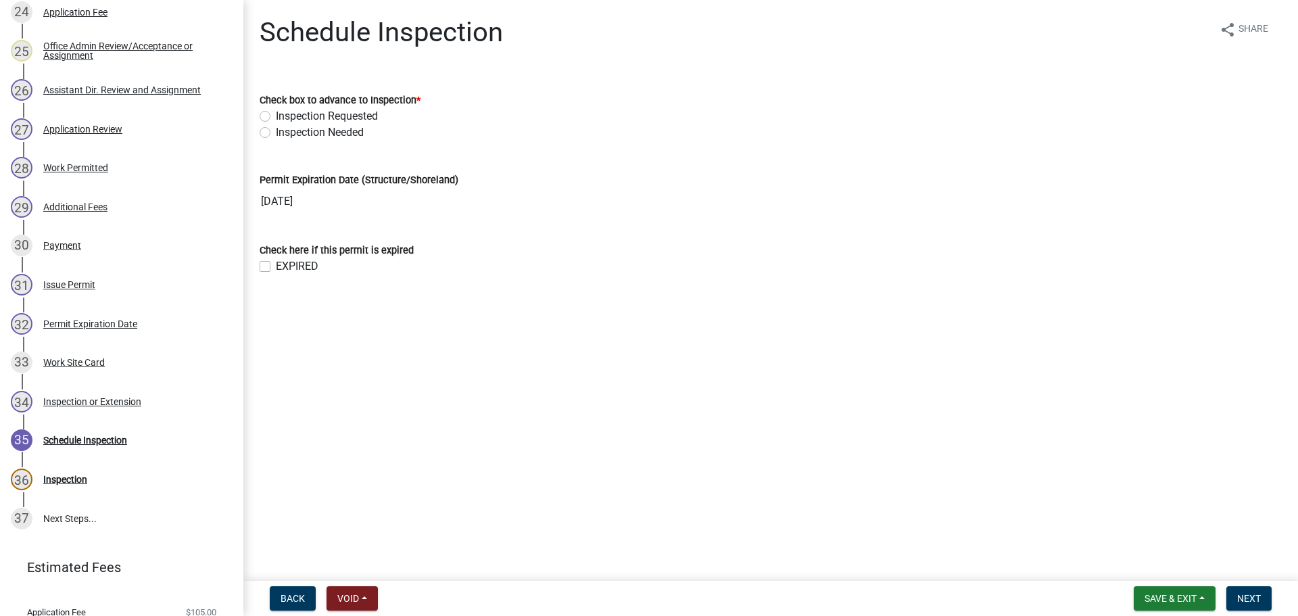
scroll to position [1261, 0]
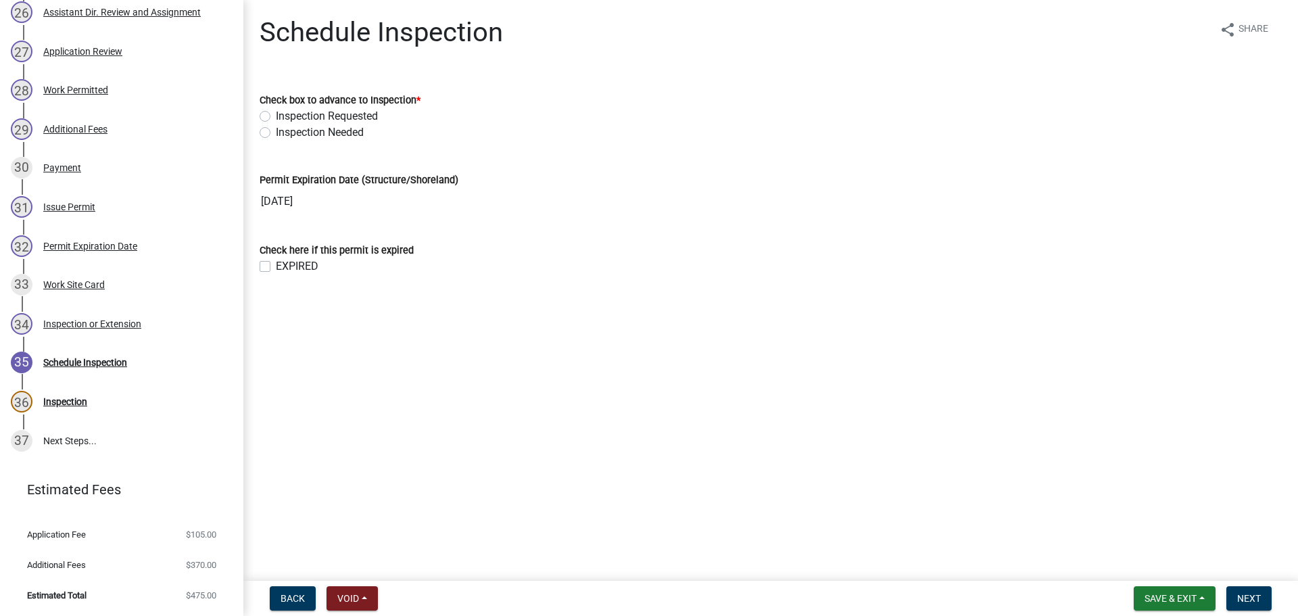
click at [276, 130] on label "Inspection Needed" at bounding box center [320, 132] width 88 height 16
click at [276, 130] on input "Inspection Needed" at bounding box center [280, 128] width 9 height 9
radio input "true"
drag, startPoint x: 265, startPoint y: 260, endPoint x: 270, endPoint y: 265, distance: 7.2
click at [269, 264] on div "EXPIRED" at bounding box center [771, 266] width 1022 height 16
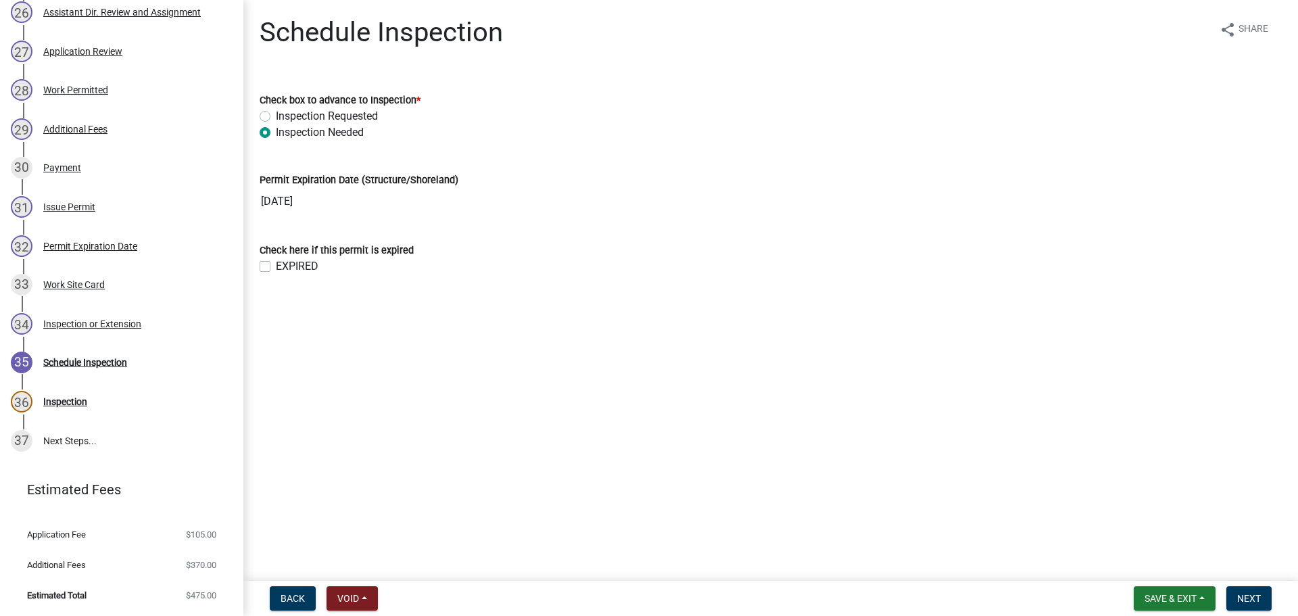
click at [276, 266] on label "EXPIRED" at bounding box center [297, 266] width 43 height 16
click at [276, 266] on input "EXPIRED" at bounding box center [280, 262] width 9 height 9
checkbox input "true"
click at [1254, 589] on button "Next" at bounding box center [1248, 598] width 45 height 24
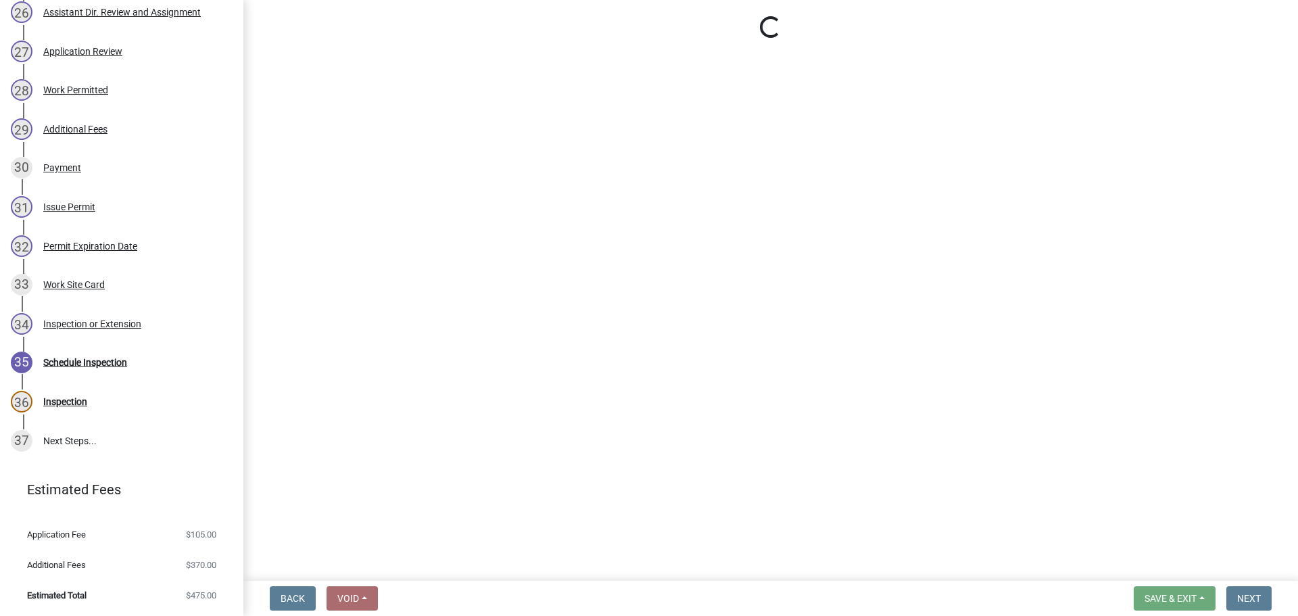
select select "710d5f49-2663-4e73-9718-d0c4e189f5ed"
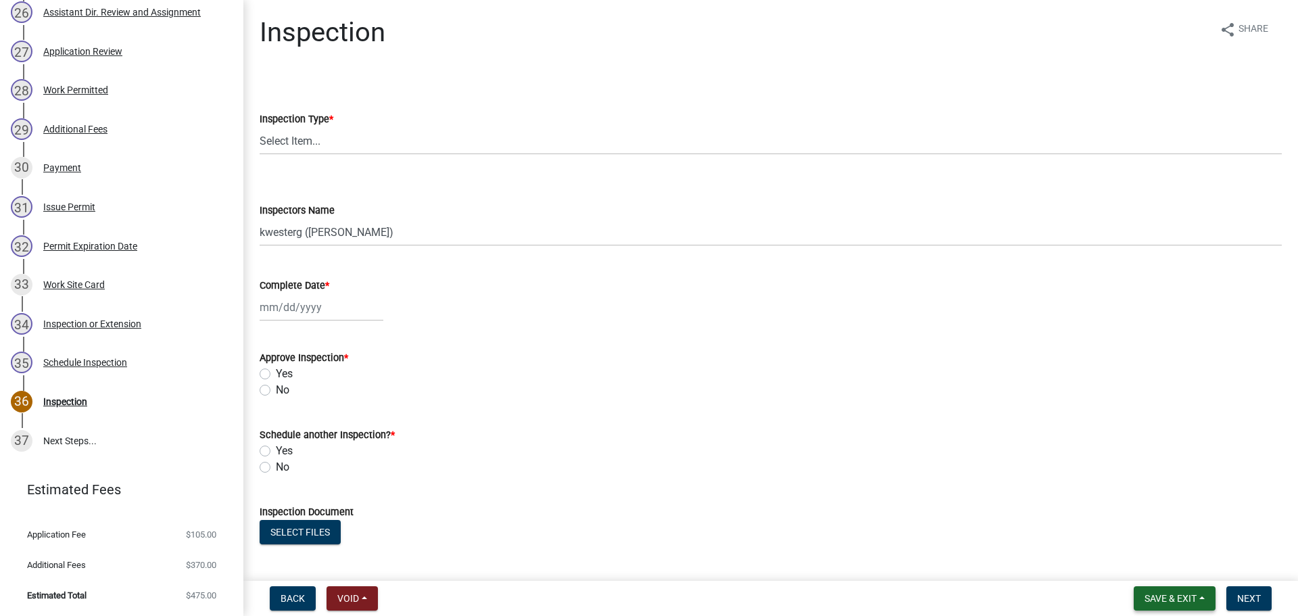
click at [1181, 598] on span "Save & Exit" at bounding box center [1170, 598] width 52 height 11
click at [1169, 572] on button "Save & Exit" at bounding box center [1161, 563] width 108 height 32
